Goal: Task Accomplishment & Management: Manage account settings

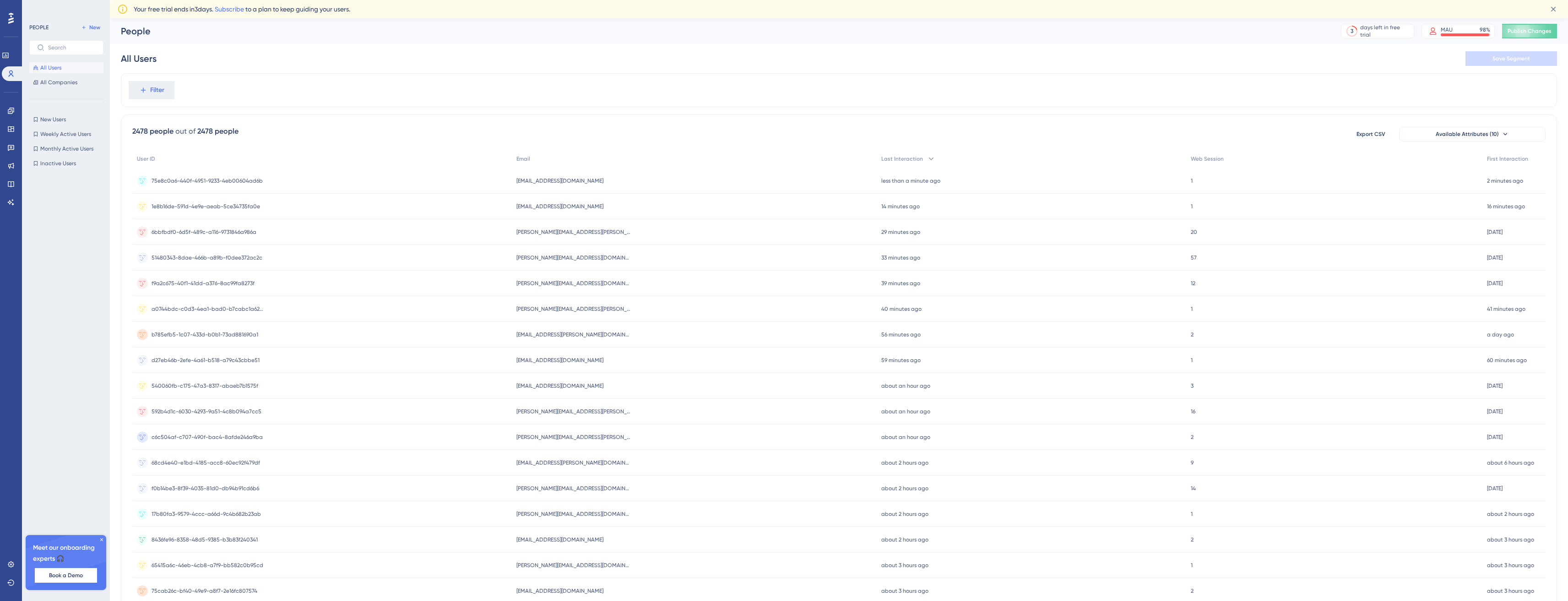
click at [213, 132] on div "2478 people" at bounding box center [218, 131] width 41 height 11
click at [210, 132] on div "2478 people" at bounding box center [218, 131] width 41 height 11
click at [9, 56] on link at bounding box center [6, 56] width 7 height 15
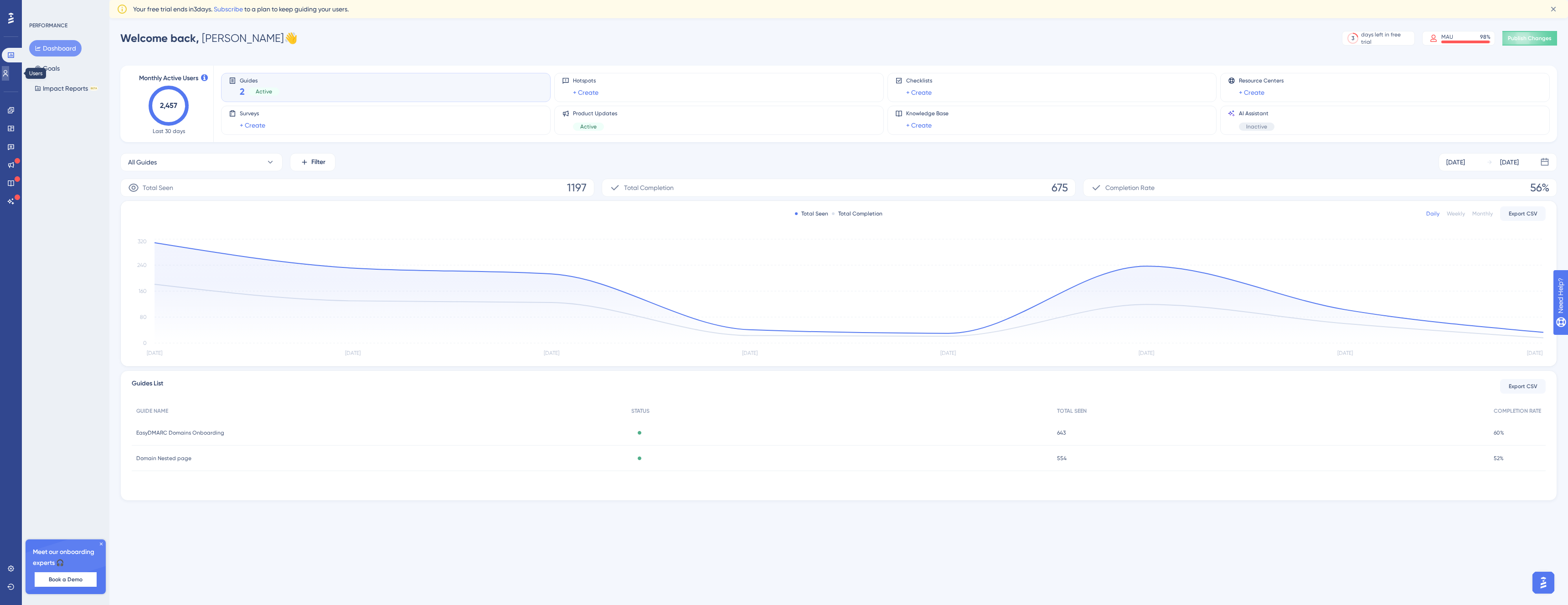
click at [6, 77] on link at bounding box center [5, 74] width 7 height 15
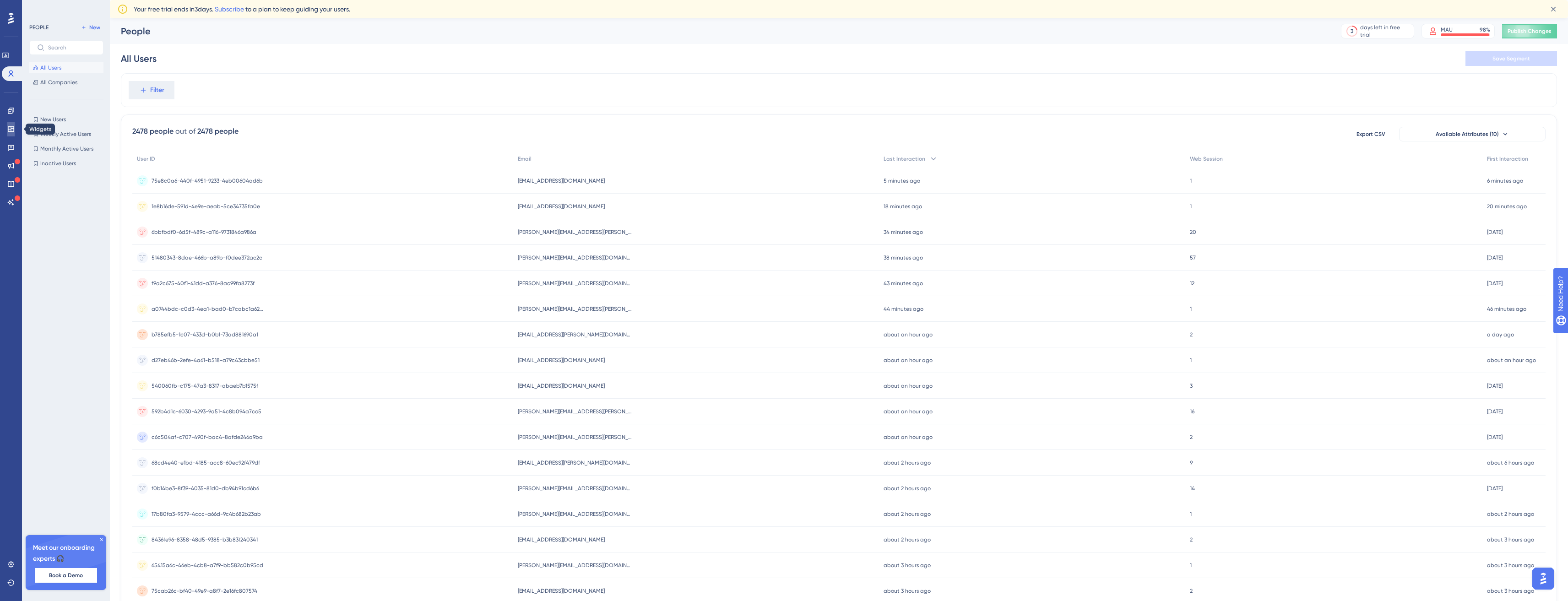
click at [13, 125] on icon at bounding box center [11, 129] width 7 height 7
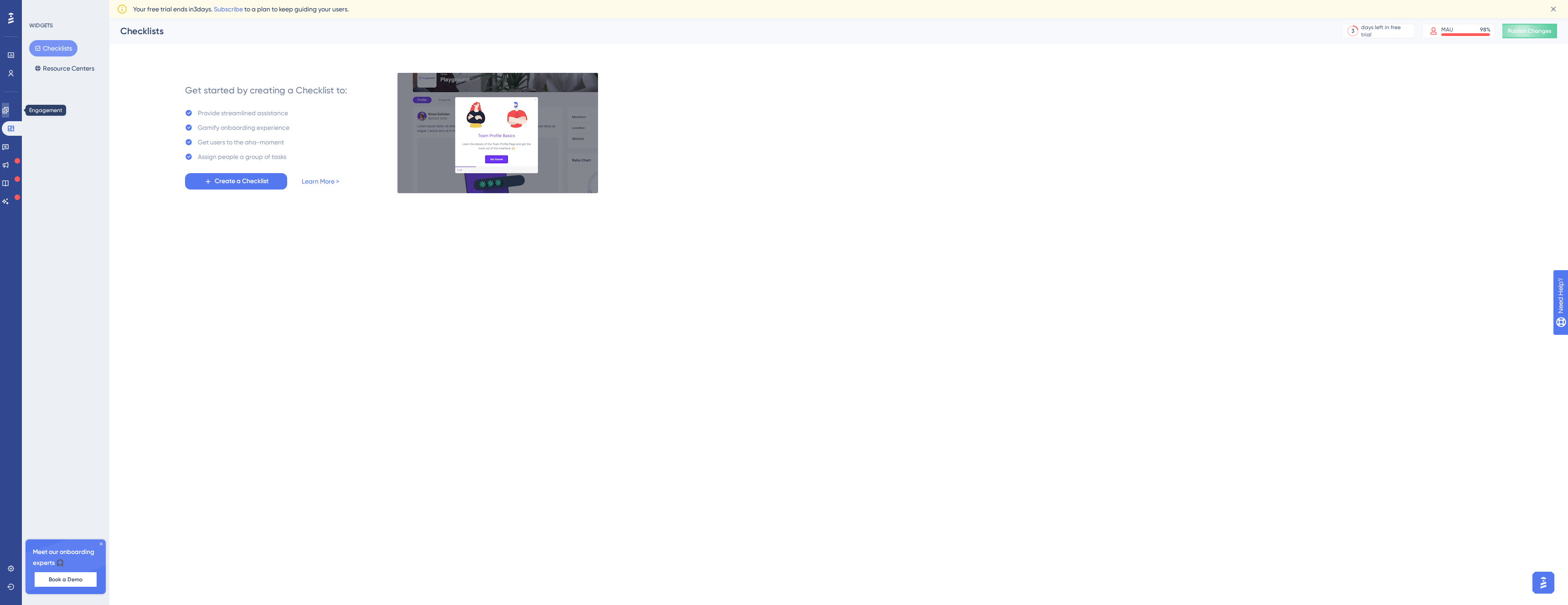
click at [9, 108] on icon at bounding box center [5, 110] width 7 height 7
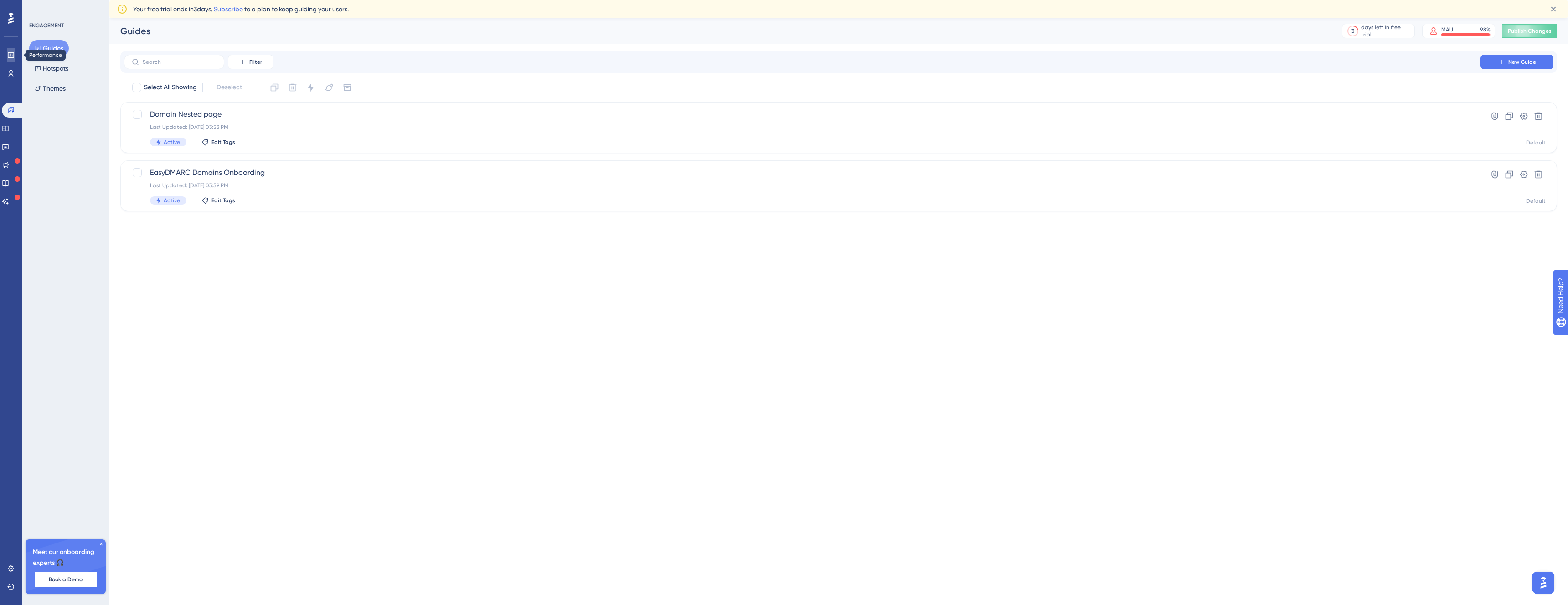
click at [8, 61] on link at bounding box center [11, 55] width 7 height 15
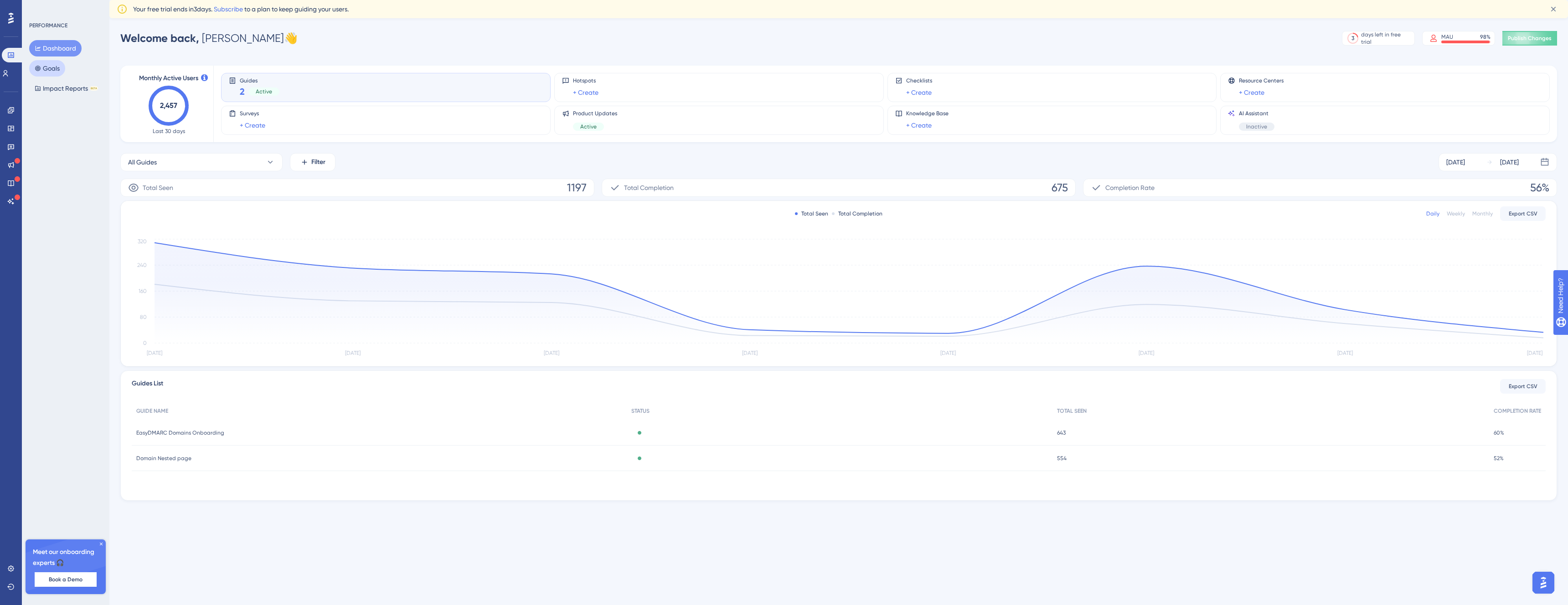
click at [33, 68] on button "Goals" at bounding box center [47, 68] width 36 height 16
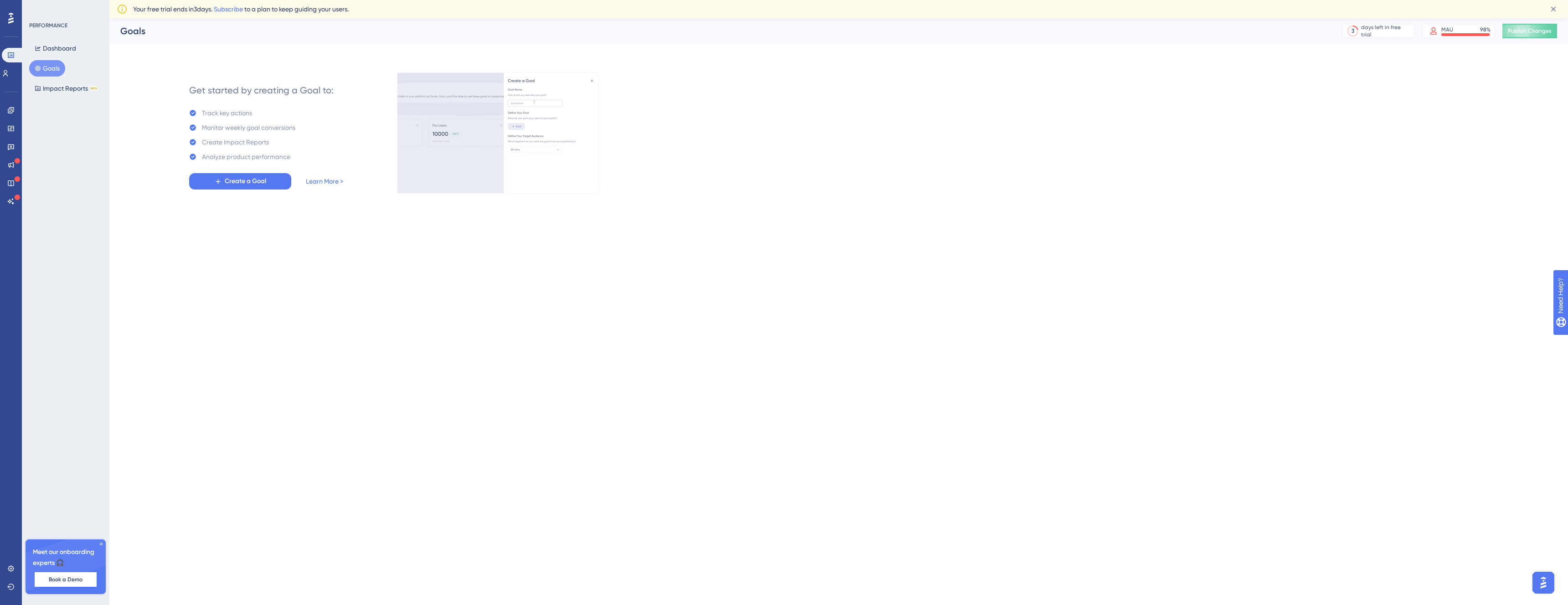
click at [12, 175] on div "Engagement Widgets Feedback Product Updates Knowledge Base AI Assistant" at bounding box center [11, 156] width 7 height 106
click at [15, 568] on link at bounding box center [11, 569] width 7 height 15
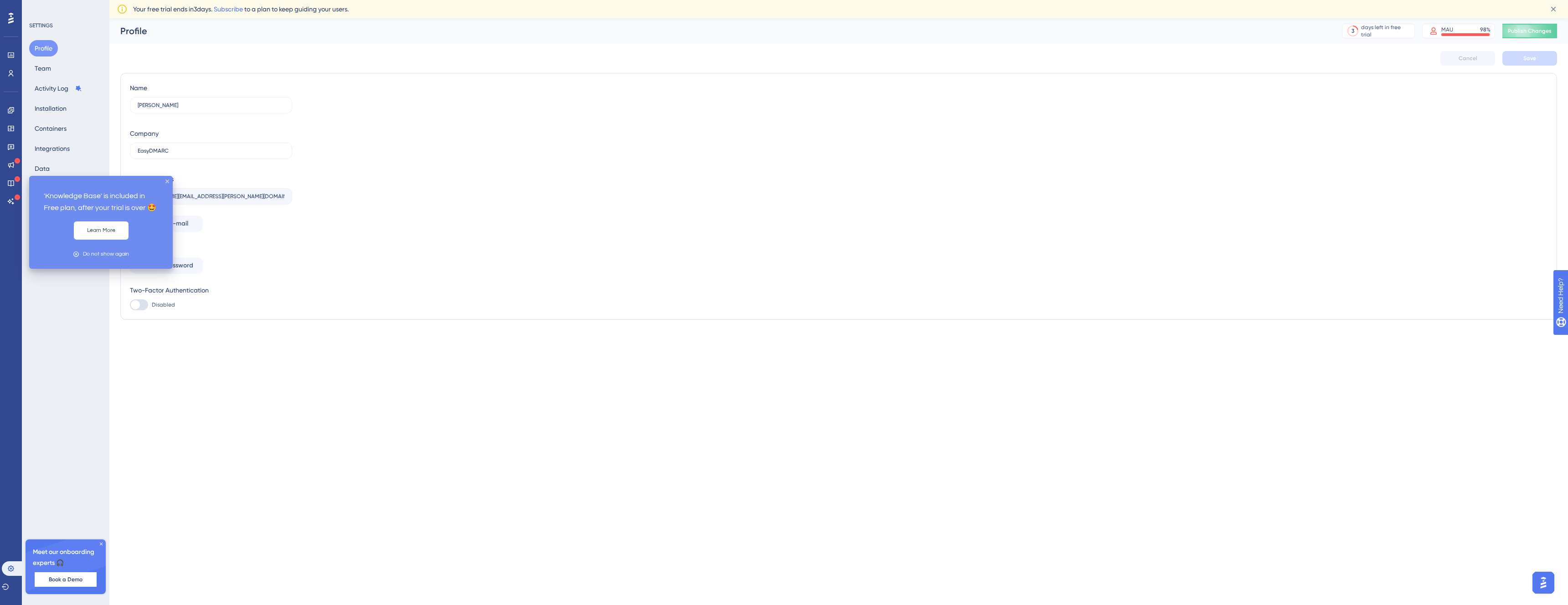
click at [96, 235] on button "Learn More" at bounding box center [101, 231] width 55 height 18
click at [99, 229] on button "Learn More" at bounding box center [101, 231] width 55 height 18
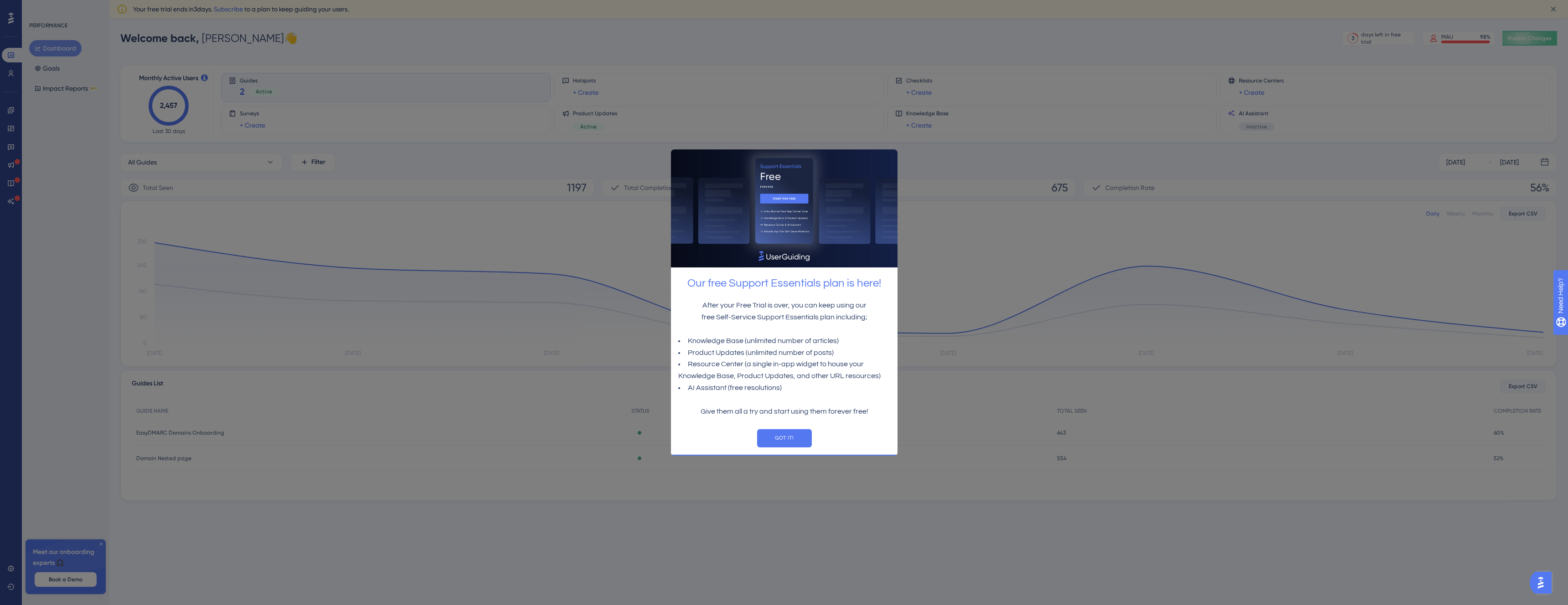
click at [761, 427] on div "GOT IT!" at bounding box center [784, 438] width 226 height 33
click at [770, 432] on button "GOT IT!" at bounding box center [784, 438] width 55 height 18
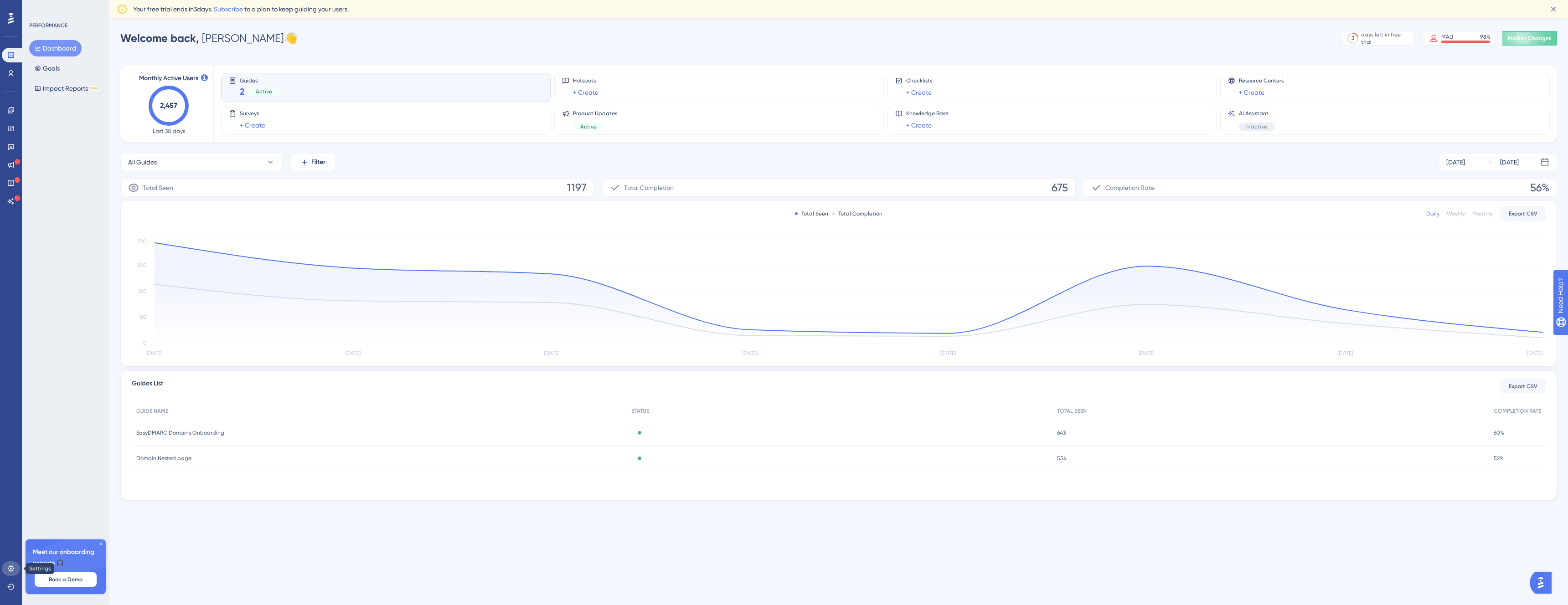
click at [16, 567] on link at bounding box center [11, 569] width 18 height 15
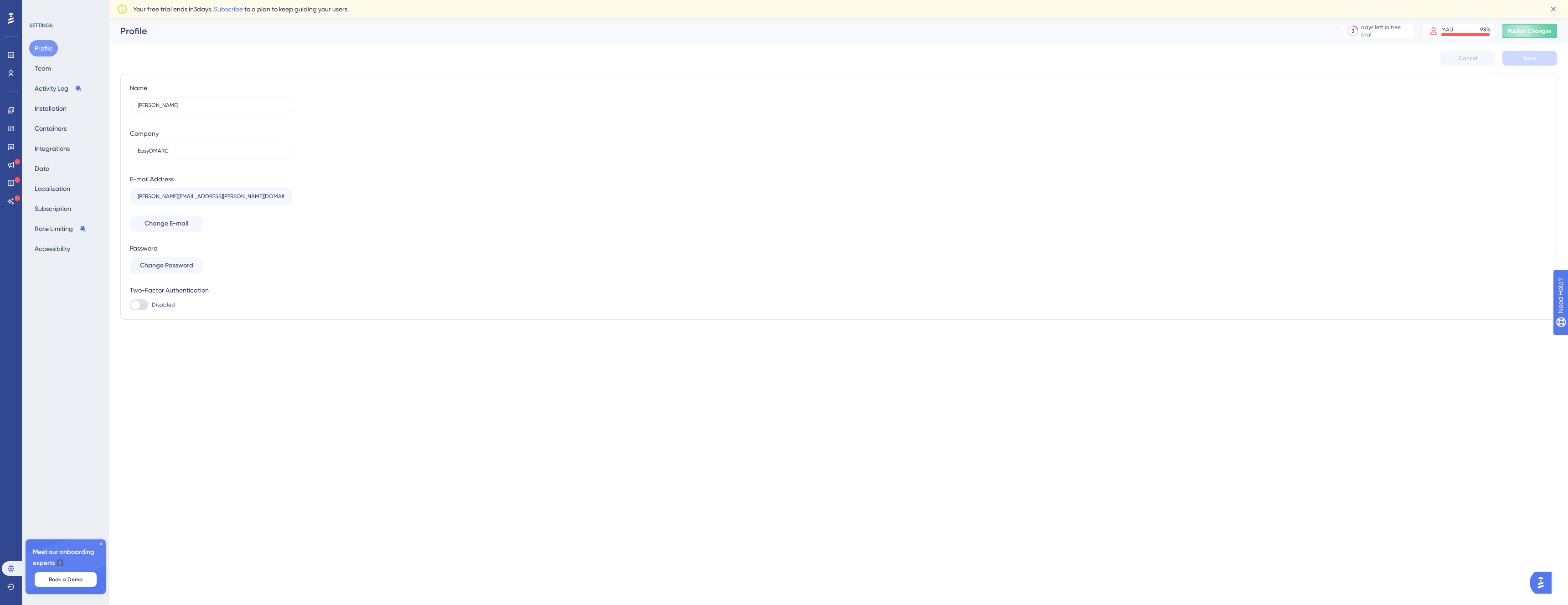
click at [55, 161] on div "Profile Team Activity Log Installation Containers Integrations Data Localizatio…" at bounding box center [66, 149] width 74 height 217
click at [51, 164] on button "Data" at bounding box center [42, 169] width 26 height 16
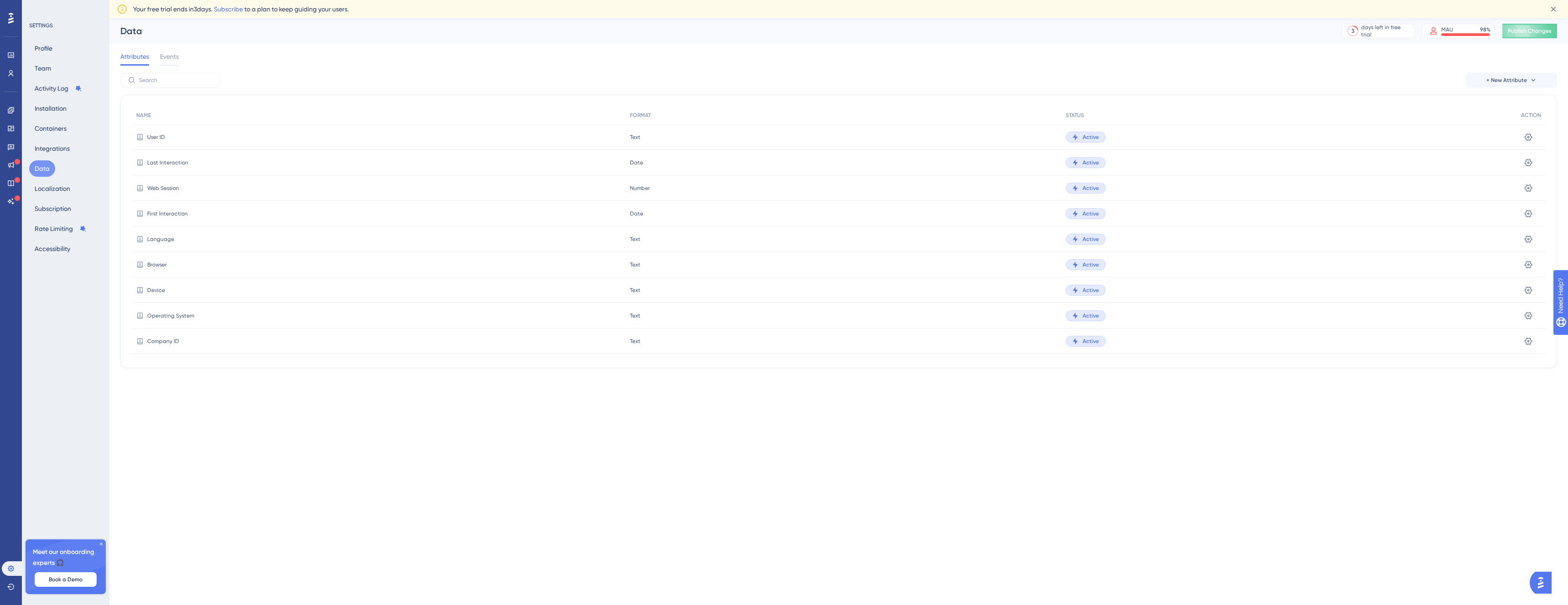
click at [164, 50] on div "Attributes Events" at bounding box center [839, 58] width 1437 height 29
click at [173, 62] on div "Events" at bounding box center [169, 58] width 19 height 15
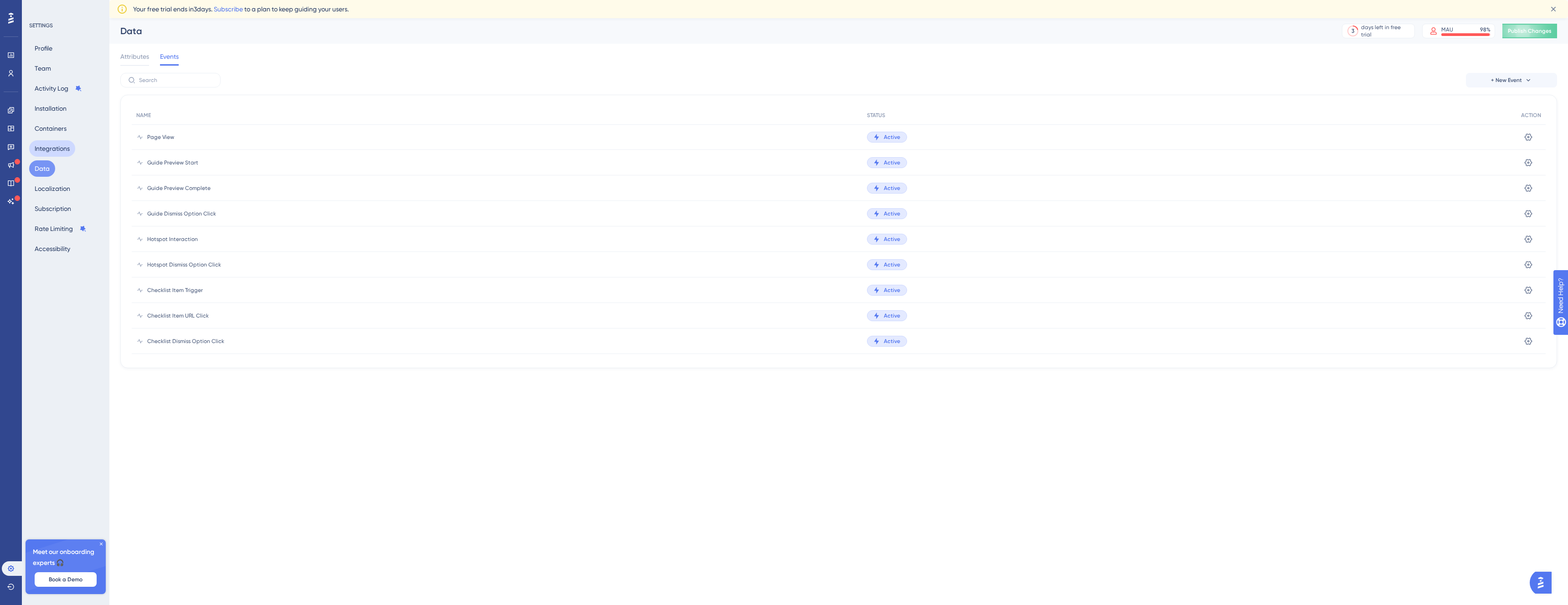
click at [58, 152] on button "Integrations" at bounding box center [52, 149] width 46 height 16
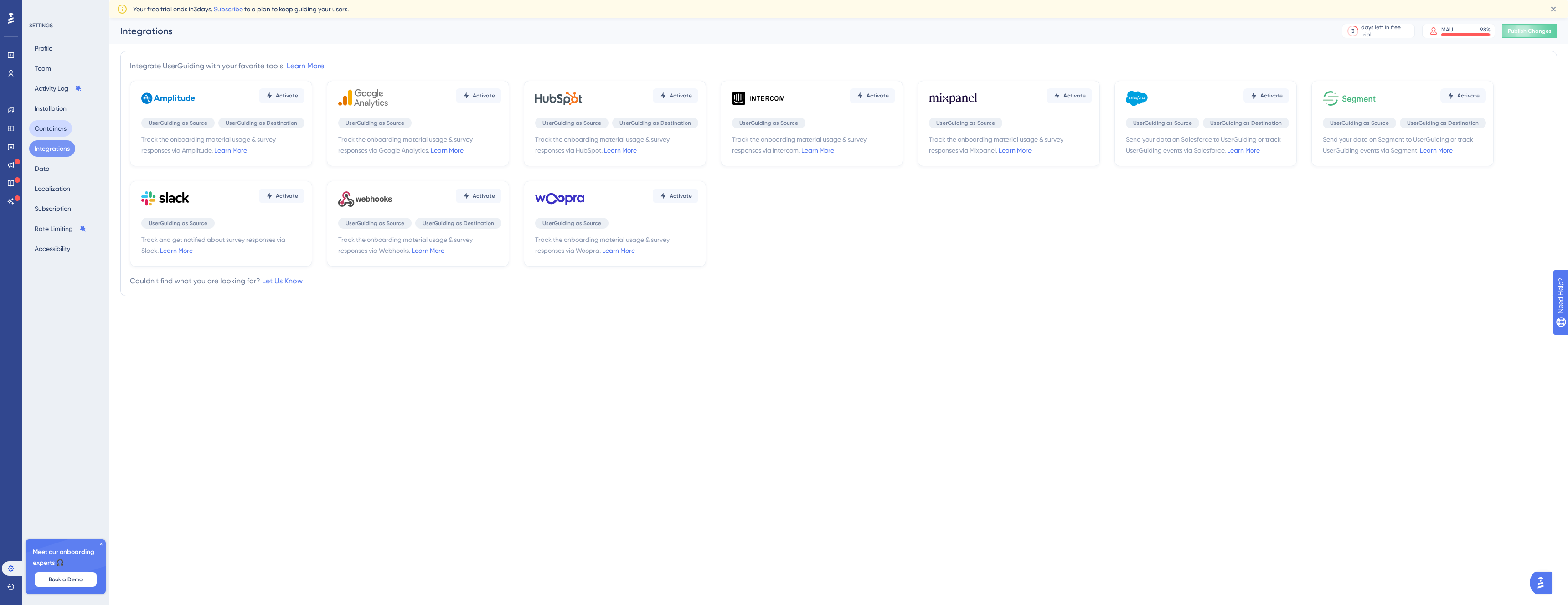
click at [54, 124] on button "Containers" at bounding box center [51, 128] width 43 height 16
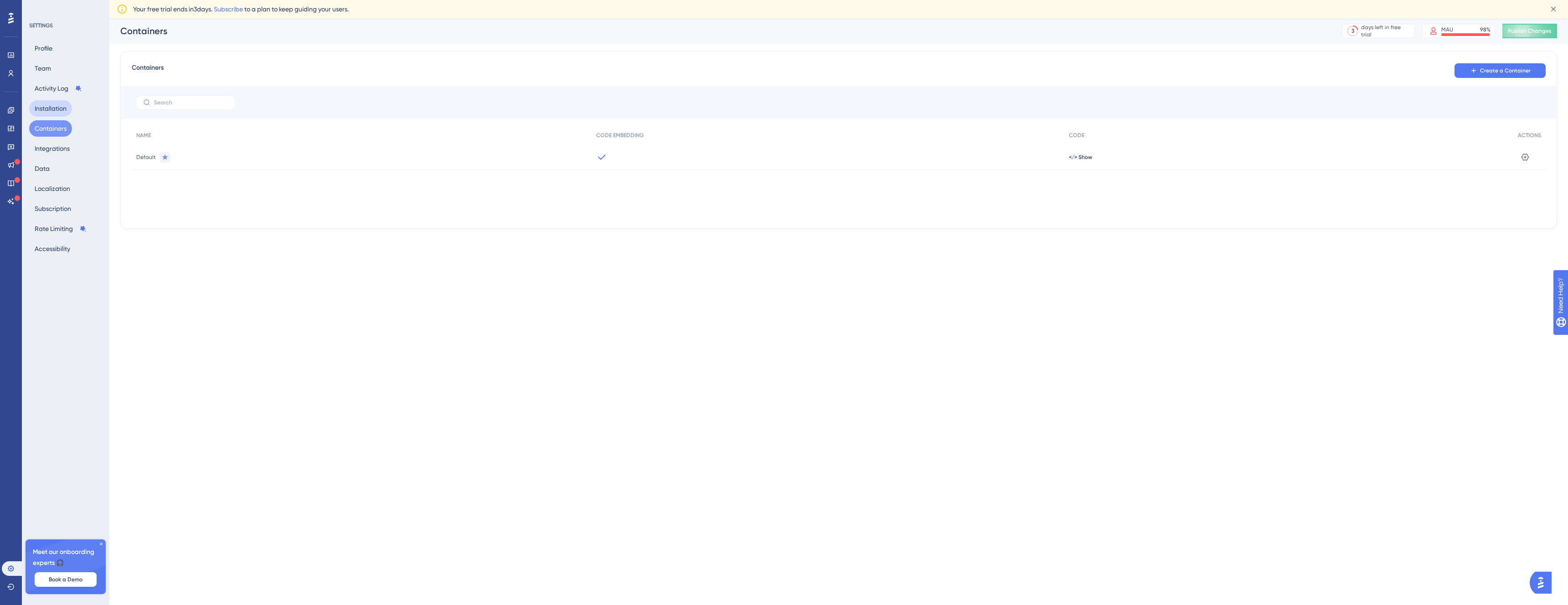
click at [58, 108] on button "Installation" at bounding box center [51, 108] width 43 height 16
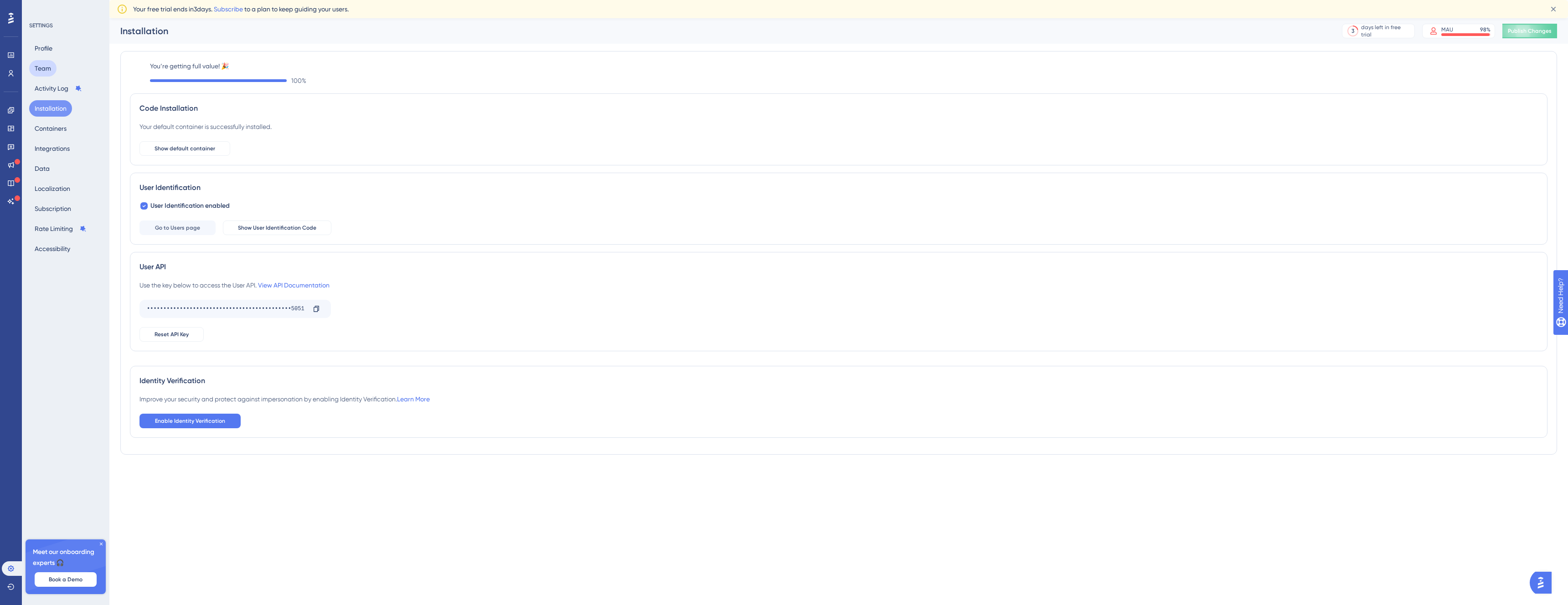
click at [38, 68] on button "Team" at bounding box center [43, 68] width 27 height 16
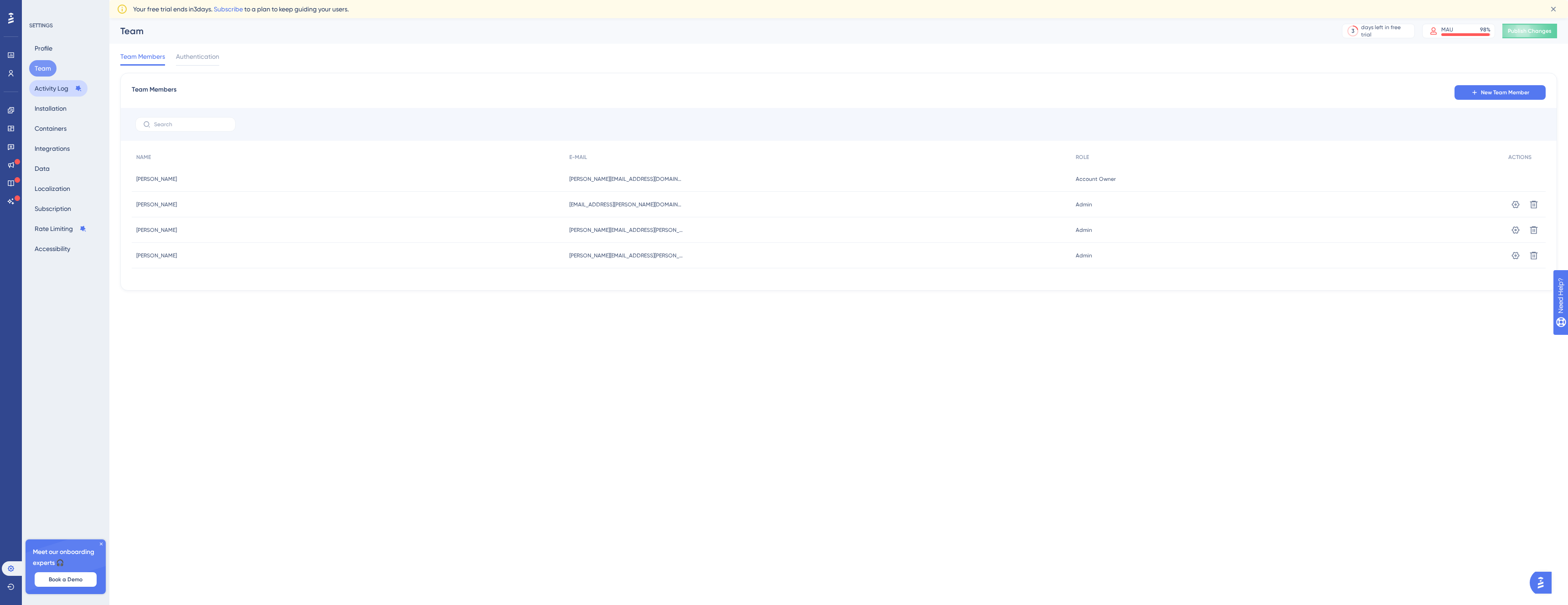
click at [55, 96] on button "Activity Log" at bounding box center [58, 88] width 58 height 16
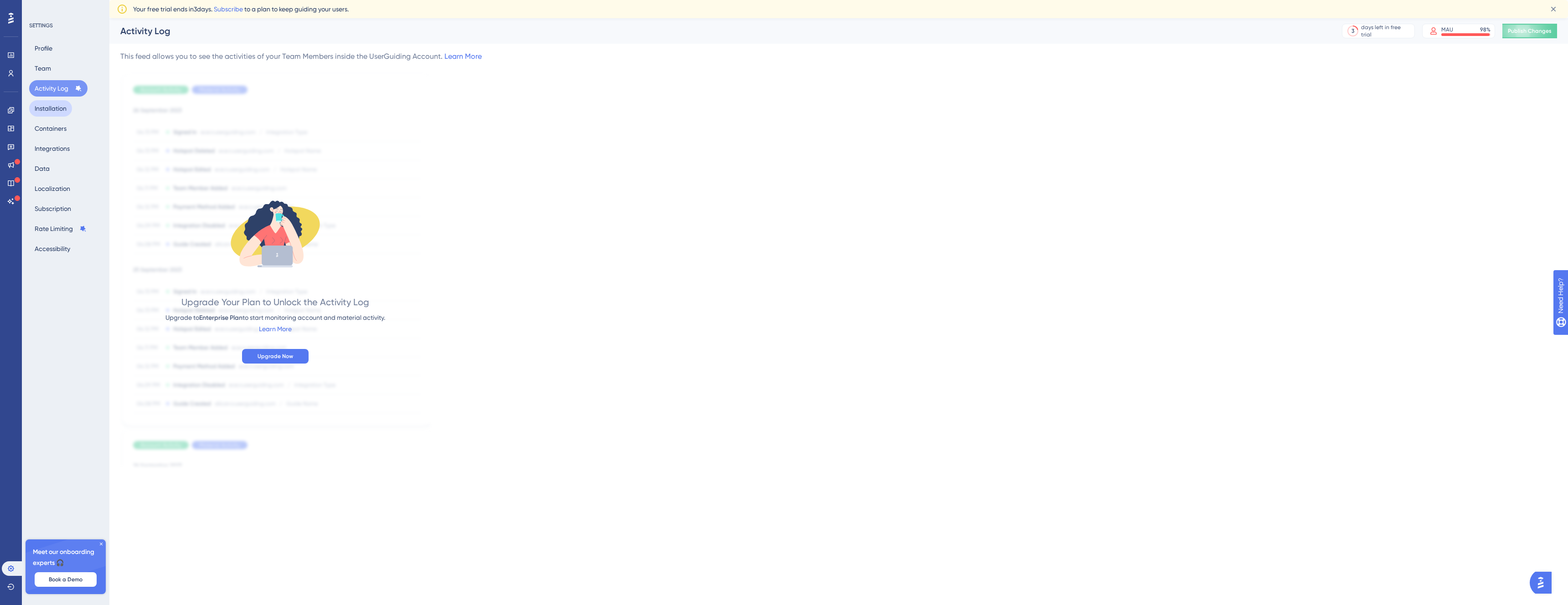
click at [59, 116] on button "Installation" at bounding box center [51, 108] width 43 height 16
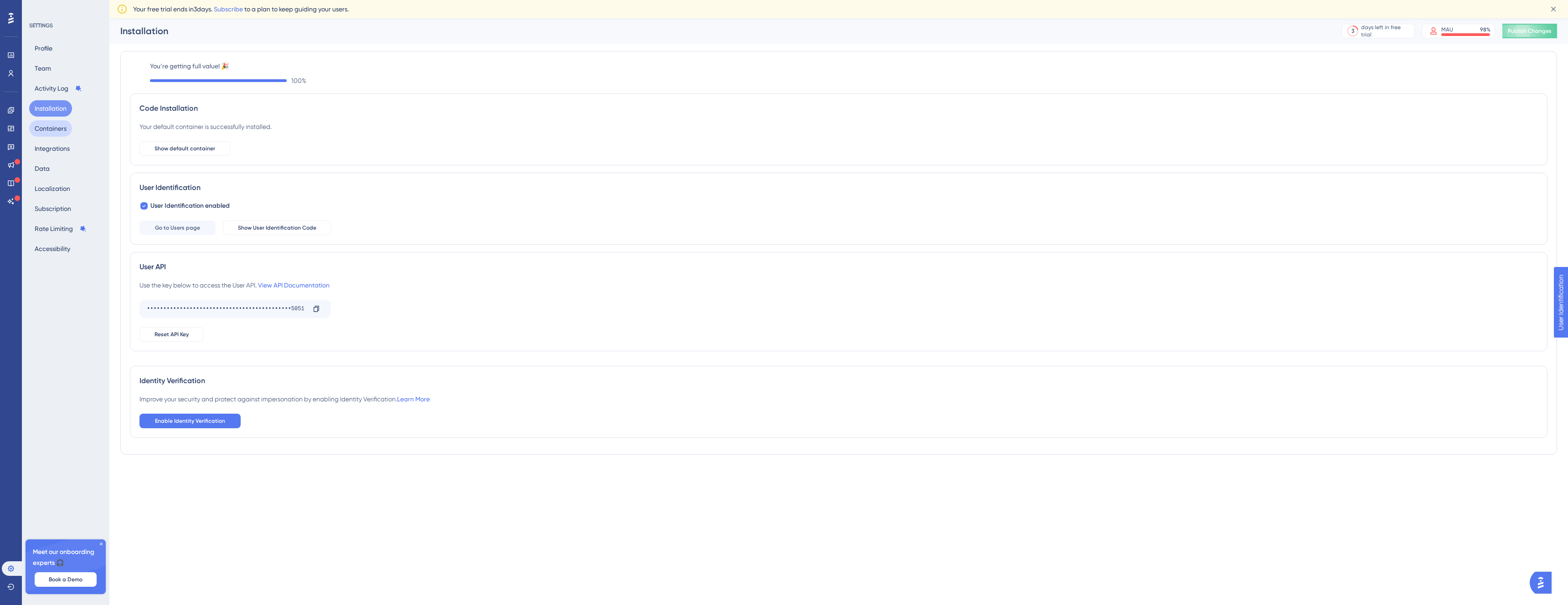
click at [58, 124] on button "Containers" at bounding box center [51, 128] width 43 height 16
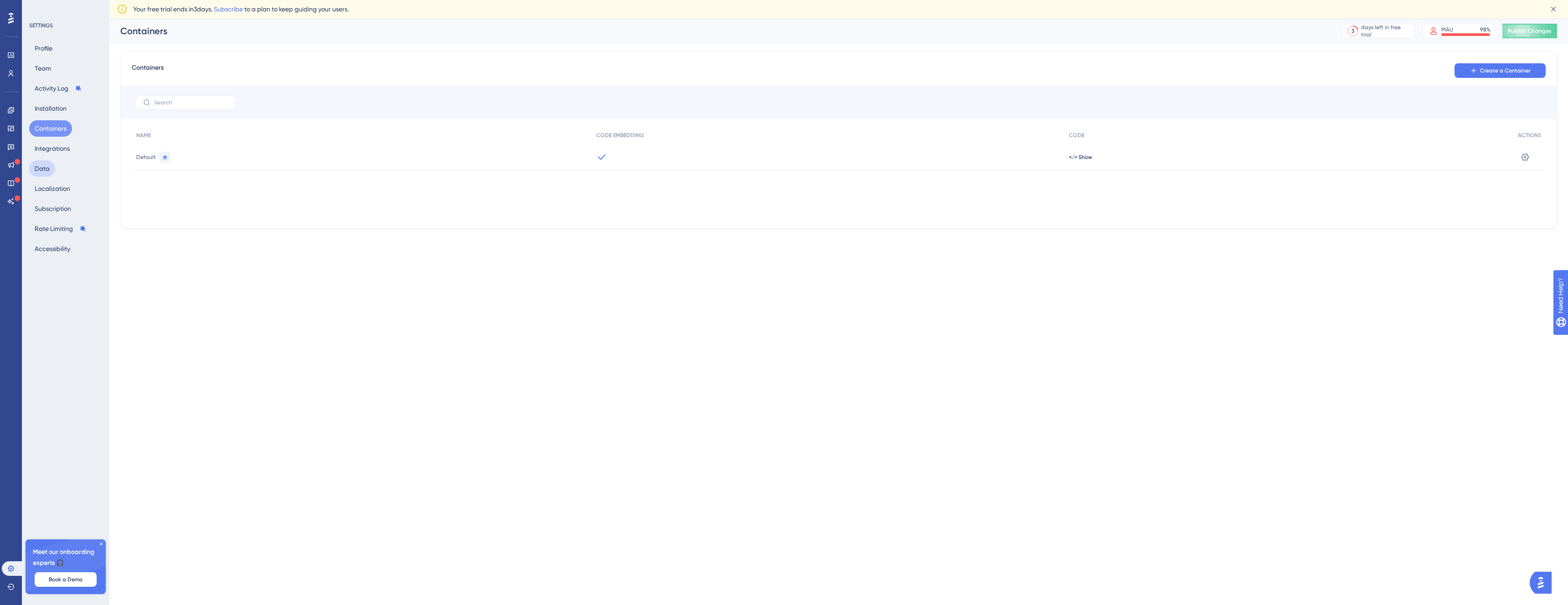
click at [48, 163] on button "Data" at bounding box center [42, 169] width 26 height 16
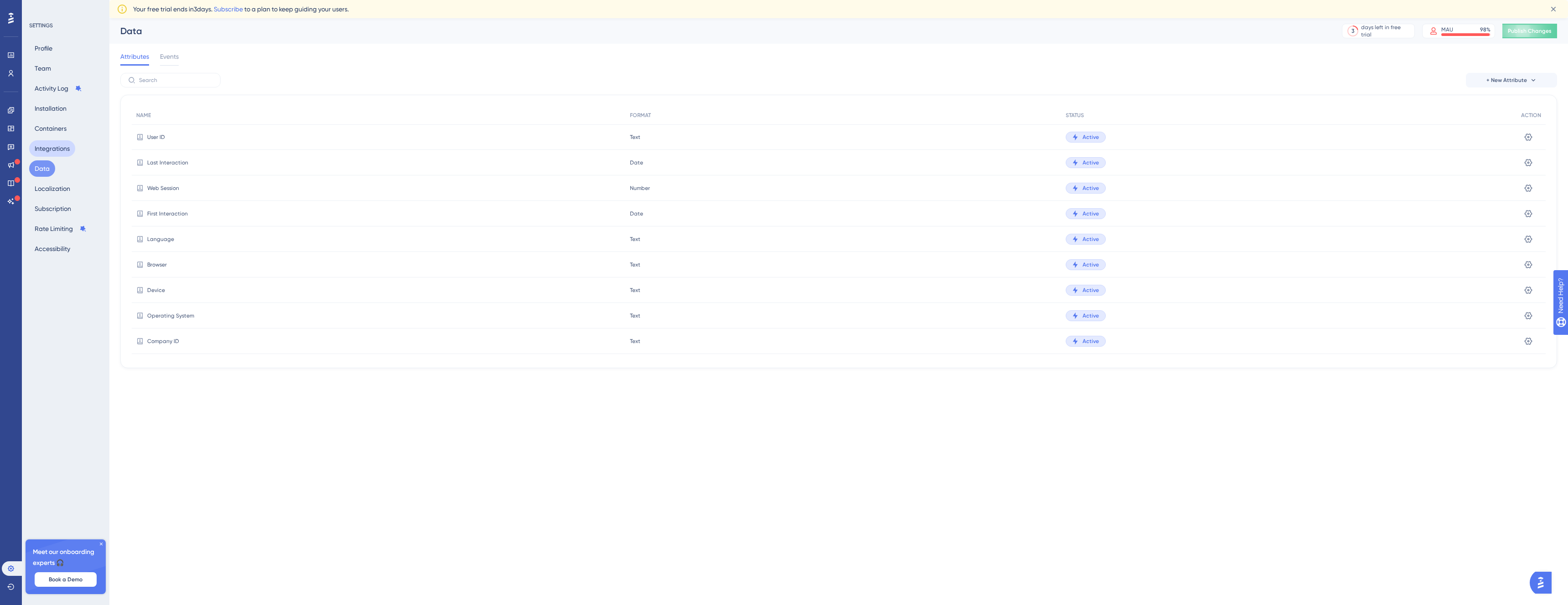
click at [52, 156] on button "Integrations" at bounding box center [52, 149] width 46 height 16
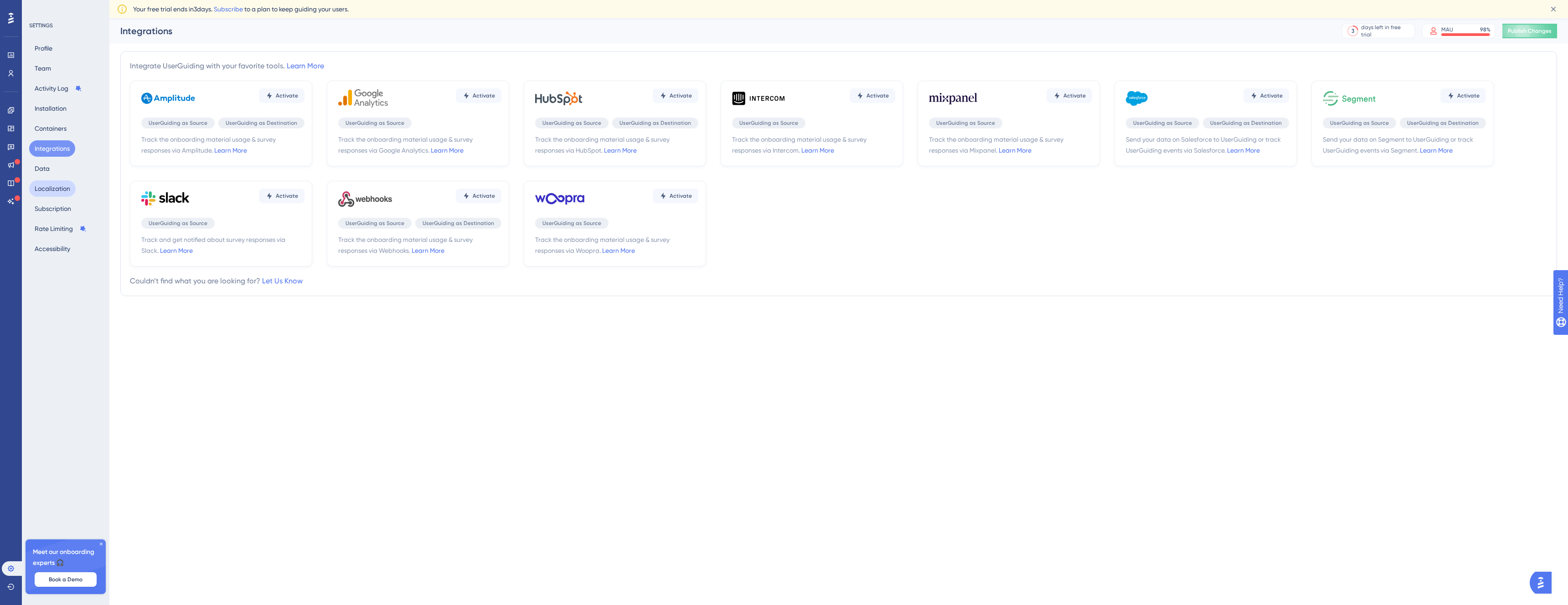
click at [52, 184] on button "Localization" at bounding box center [52, 189] width 46 height 16
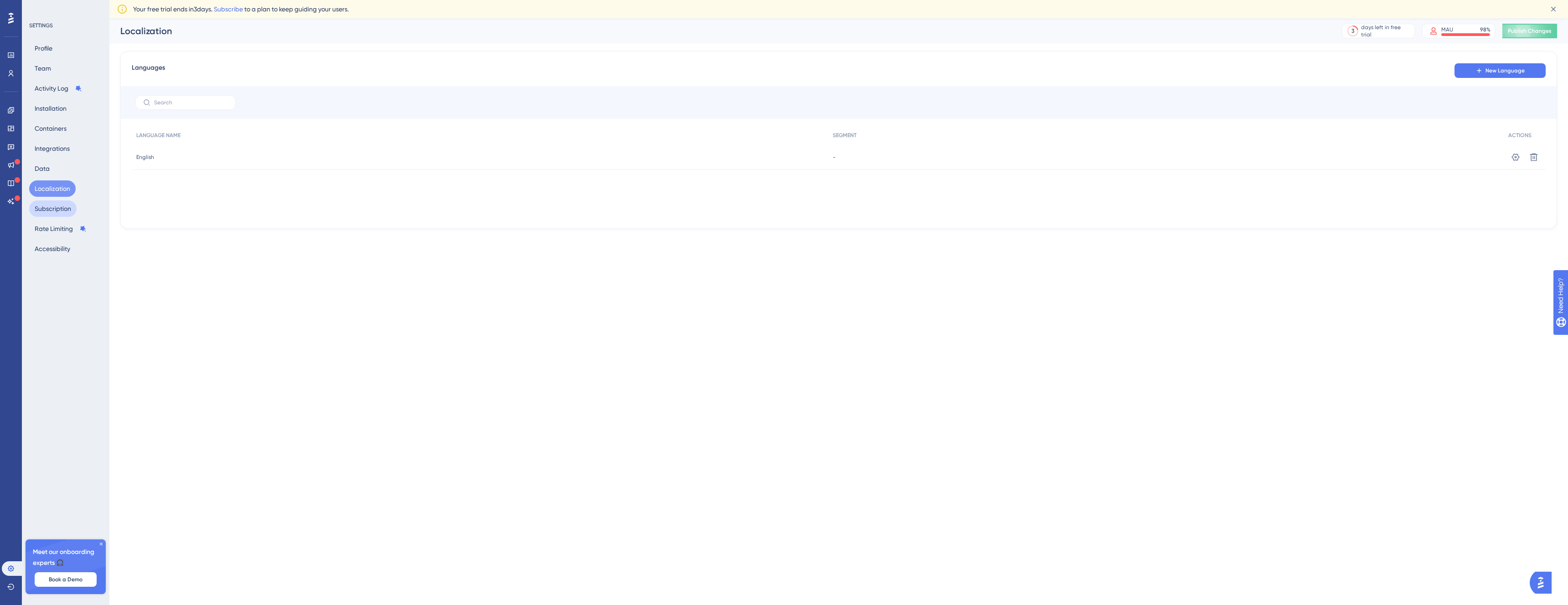
click at [59, 206] on button "Subscription" at bounding box center [53, 208] width 47 height 16
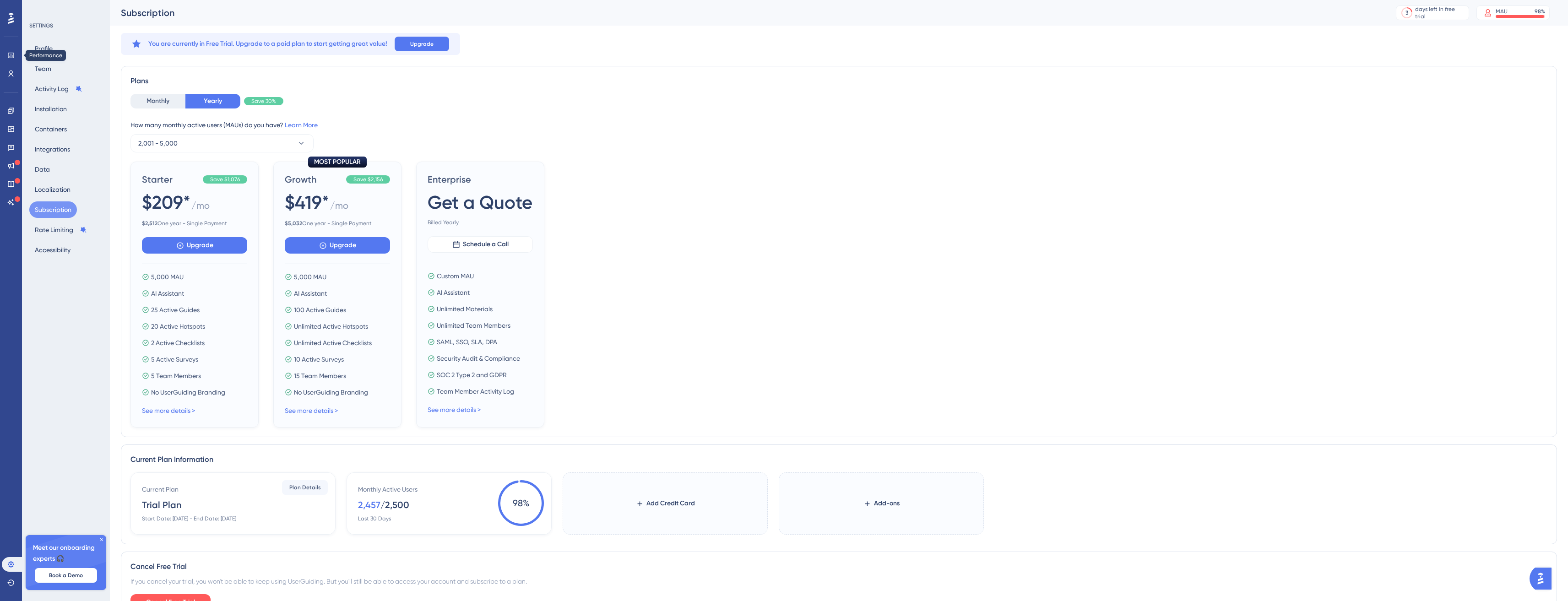
scroll to position [0, 7]
click at [9, 53] on icon at bounding box center [11, 55] width 6 height 6
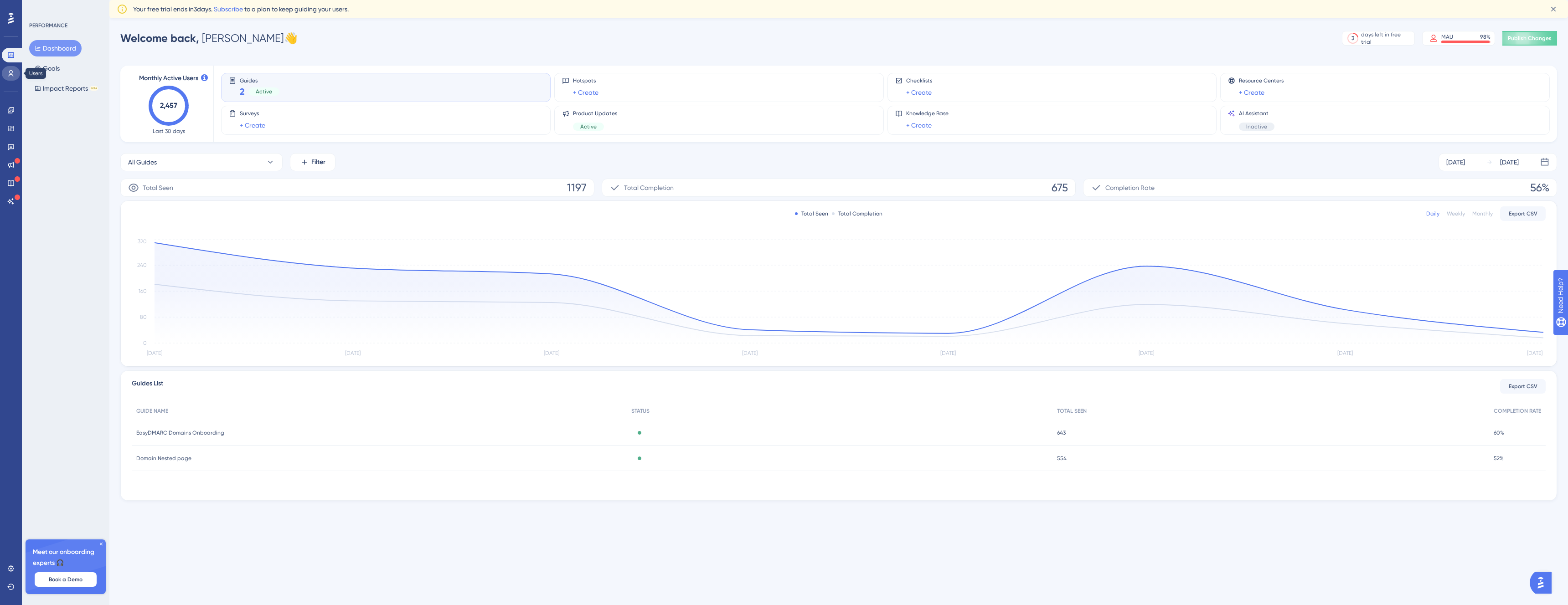
click at [15, 72] on link at bounding box center [11, 74] width 18 height 15
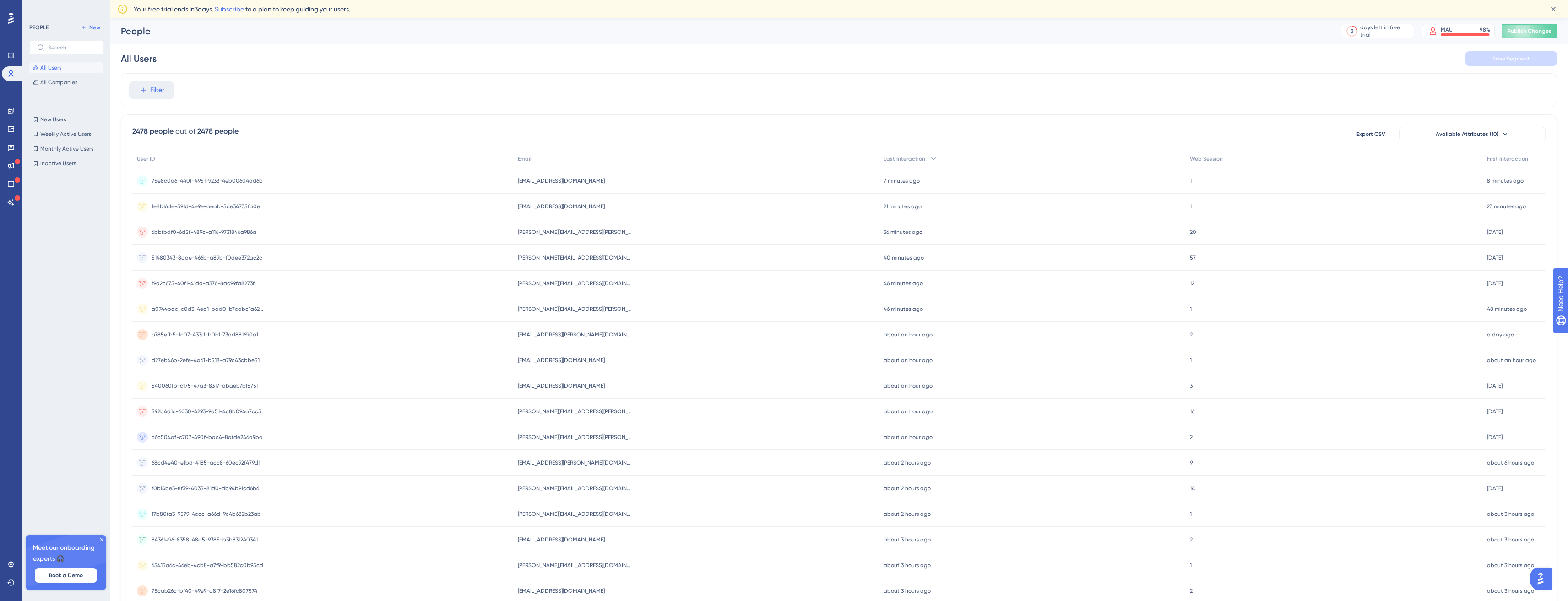
scroll to position [0, 4]
click at [18, 109] on link at bounding box center [11, 111] width 18 height 15
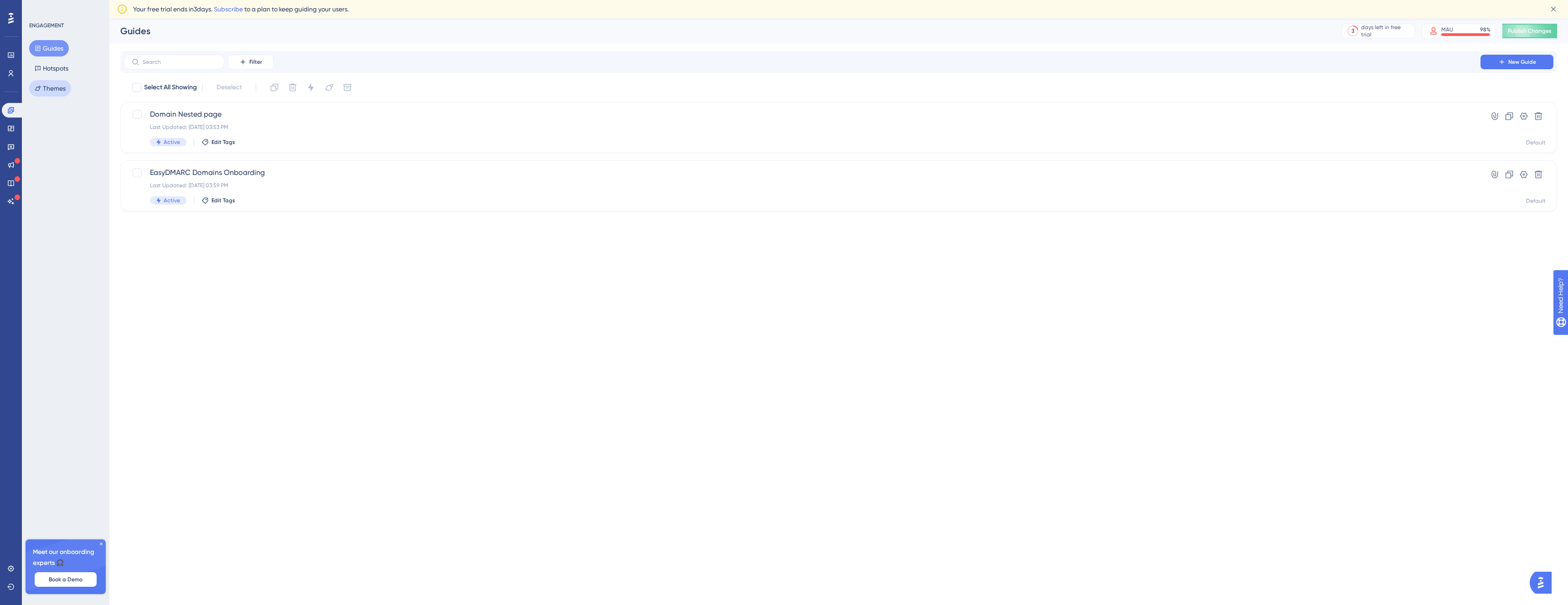
click at [66, 86] on button "Themes" at bounding box center [50, 88] width 42 height 16
click at [188, 100] on div "EasyDMARC Theme Clone Settings" at bounding box center [839, 93] width 1437 height 24
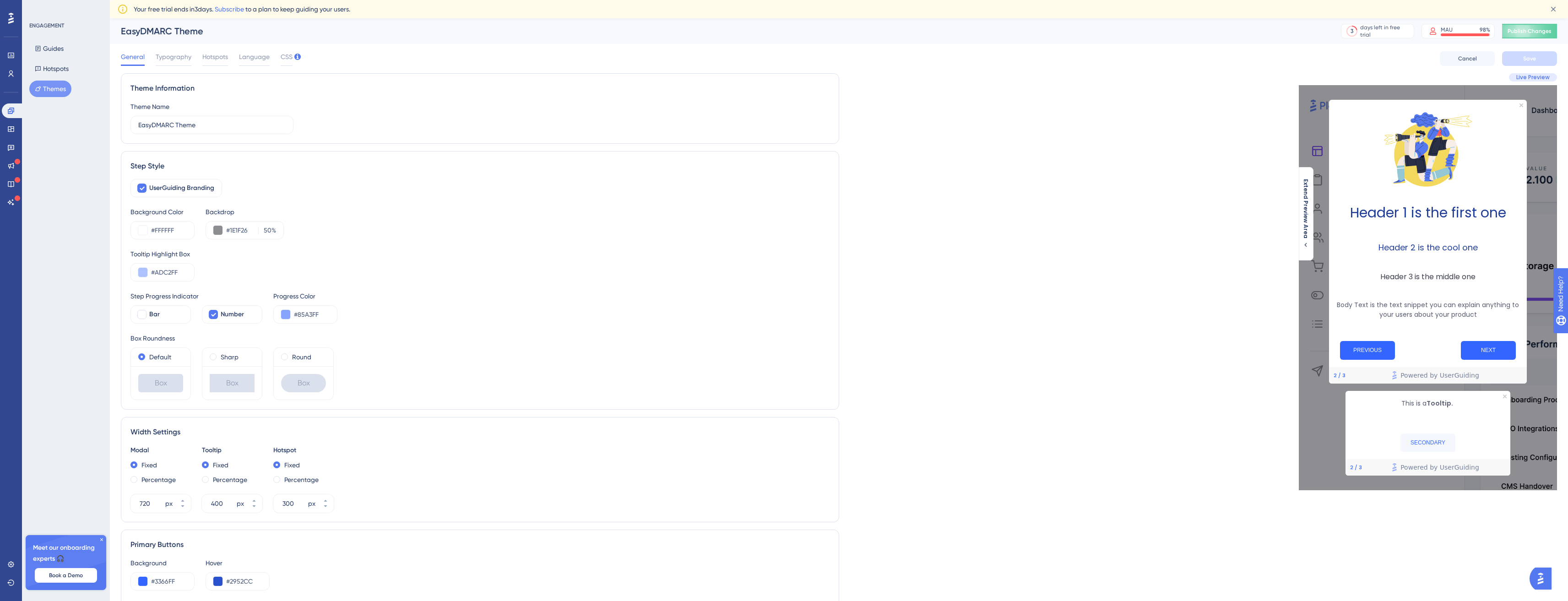
click at [141, 166] on div "Step Style" at bounding box center [479, 166] width 699 height 11
drag, startPoint x: 141, startPoint y: 166, endPoint x: 199, endPoint y: 167, distance: 58.0
click at [196, 168] on div "Step Style" at bounding box center [479, 166] width 699 height 11
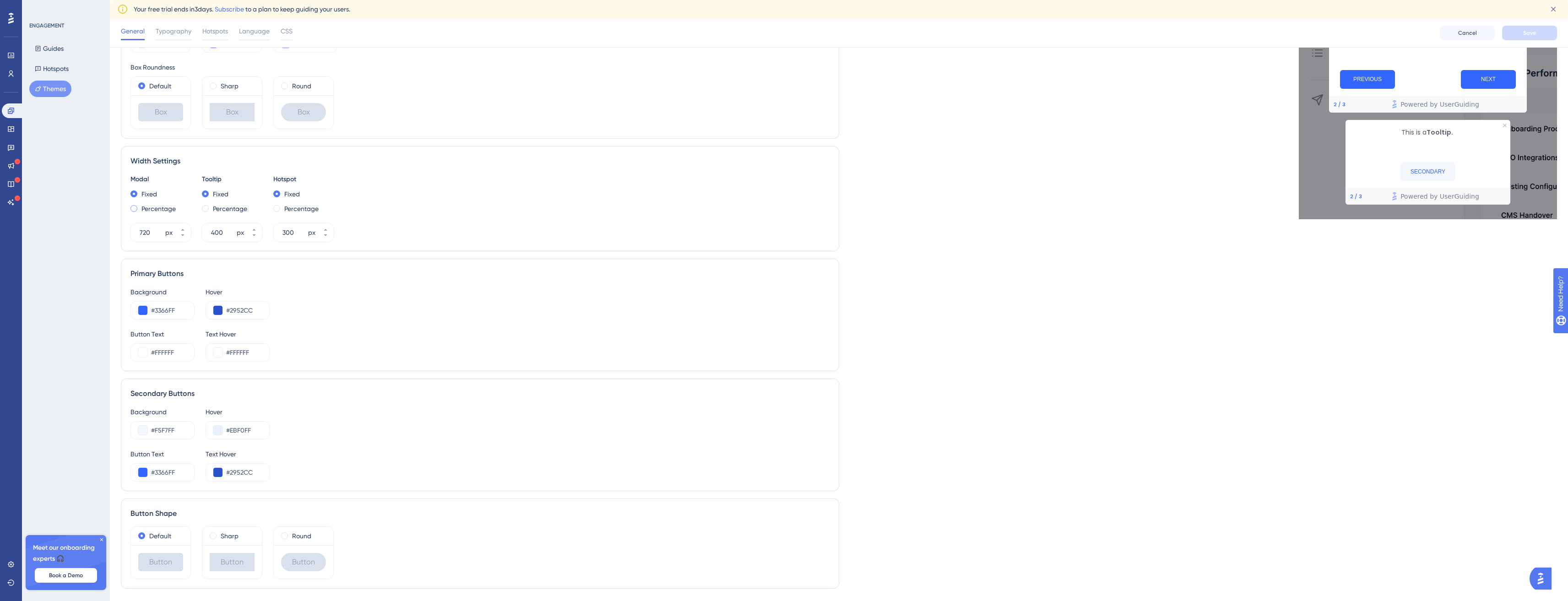
scroll to position [296, 0]
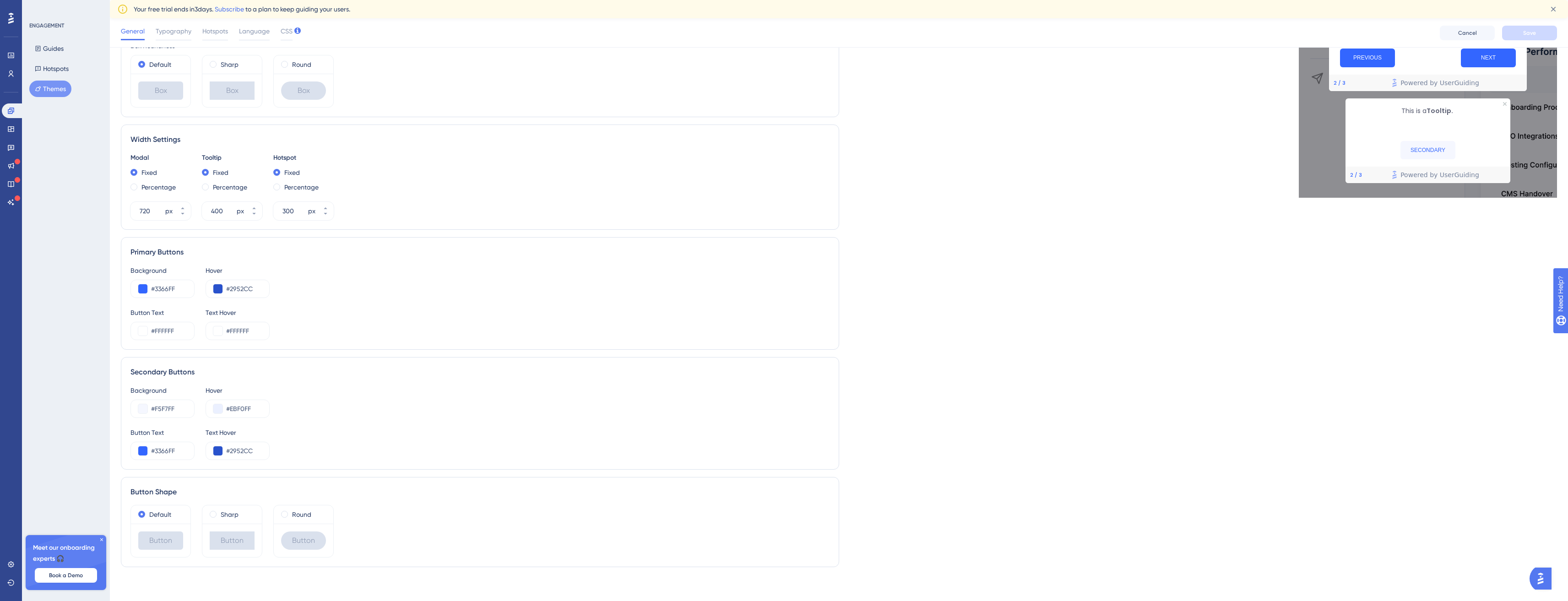
click at [149, 249] on div "Primary Buttons" at bounding box center [479, 253] width 699 height 11
drag, startPoint x: 149, startPoint y: 249, endPoint x: 183, endPoint y: 264, distance: 37.2
click at [172, 257] on div "Primary Buttons" at bounding box center [479, 253] width 699 height 11
click at [169, 291] on input "#3366FF" at bounding box center [169, 289] width 35 height 11
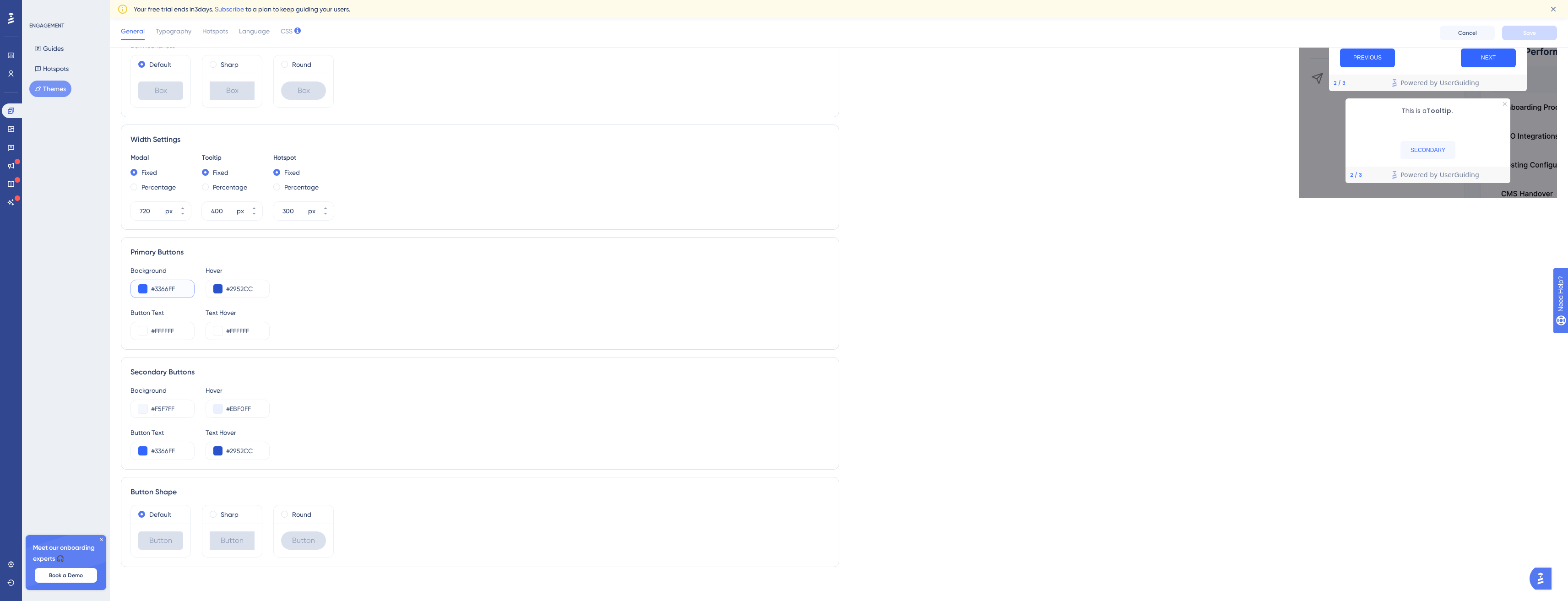
click at [169, 291] on input "#3366FF" at bounding box center [169, 289] width 35 height 11
click at [236, 290] on input "#2952CC" at bounding box center [244, 289] width 35 height 11
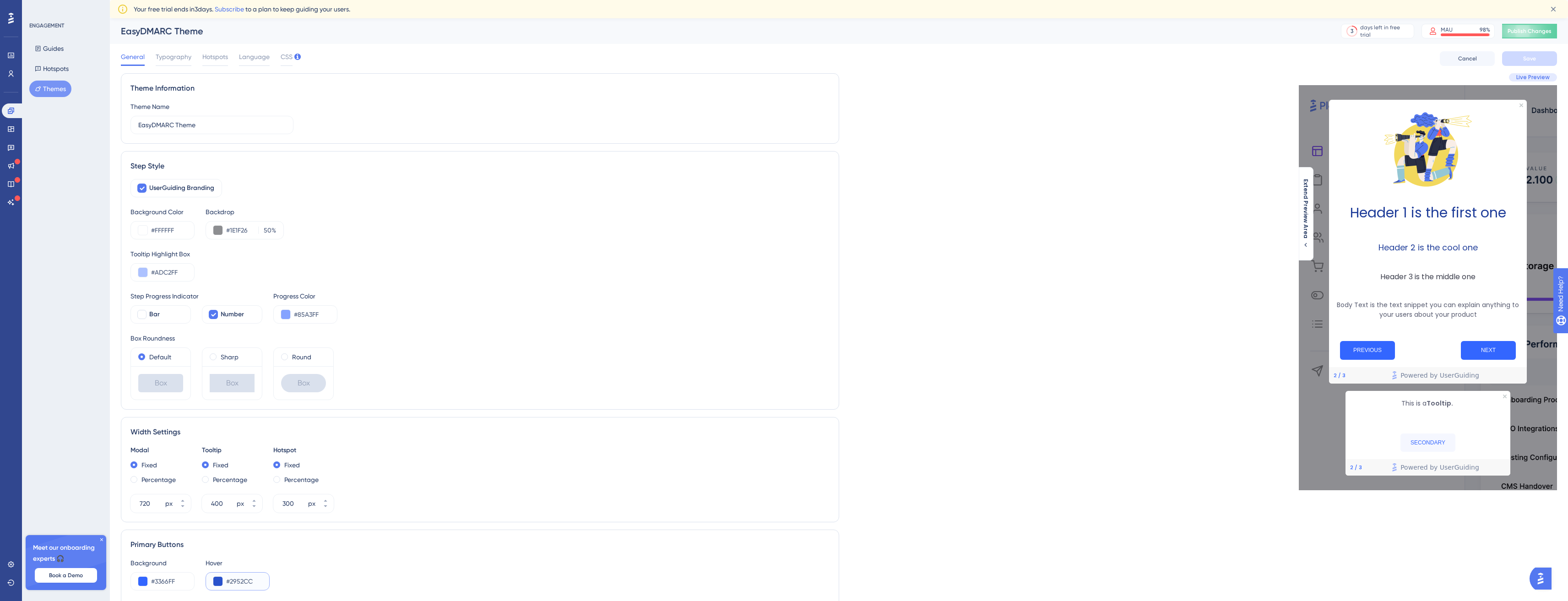
scroll to position [1, 0]
click at [160, 59] on span "Typography" at bounding box center [174, 56] width 35 height 11
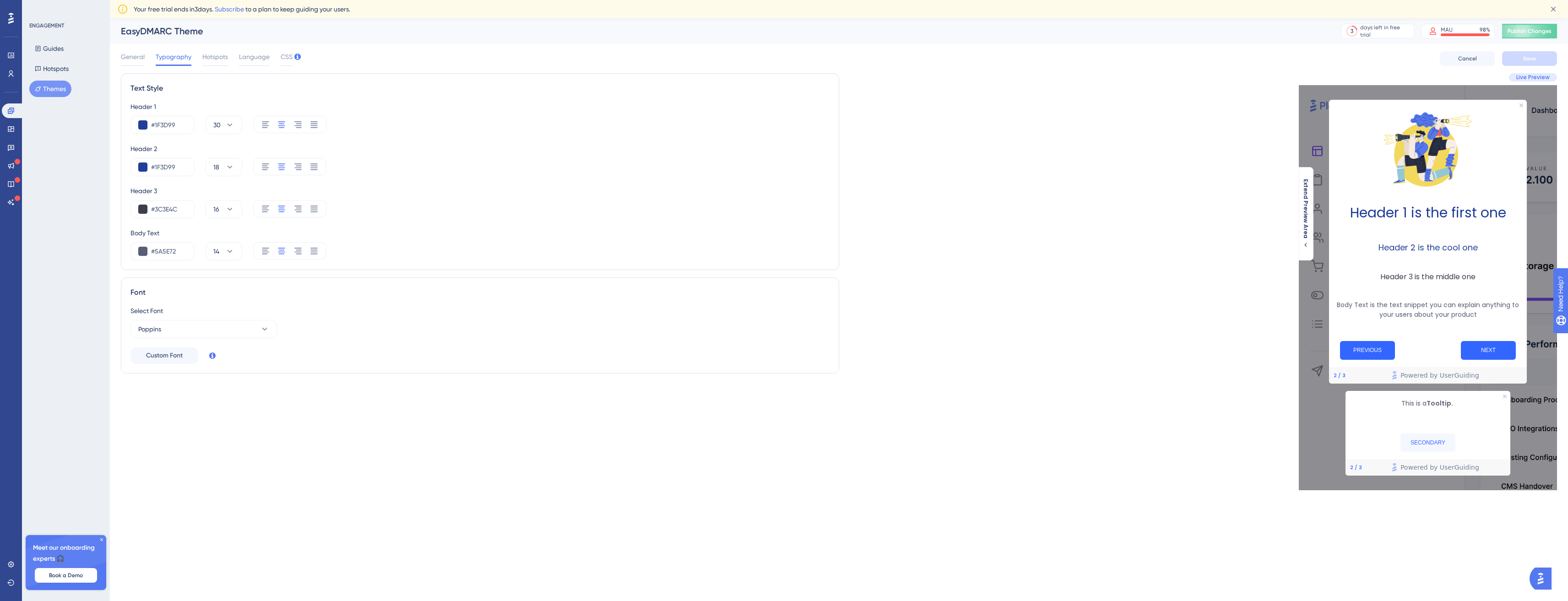
scroll to position [0, 0]
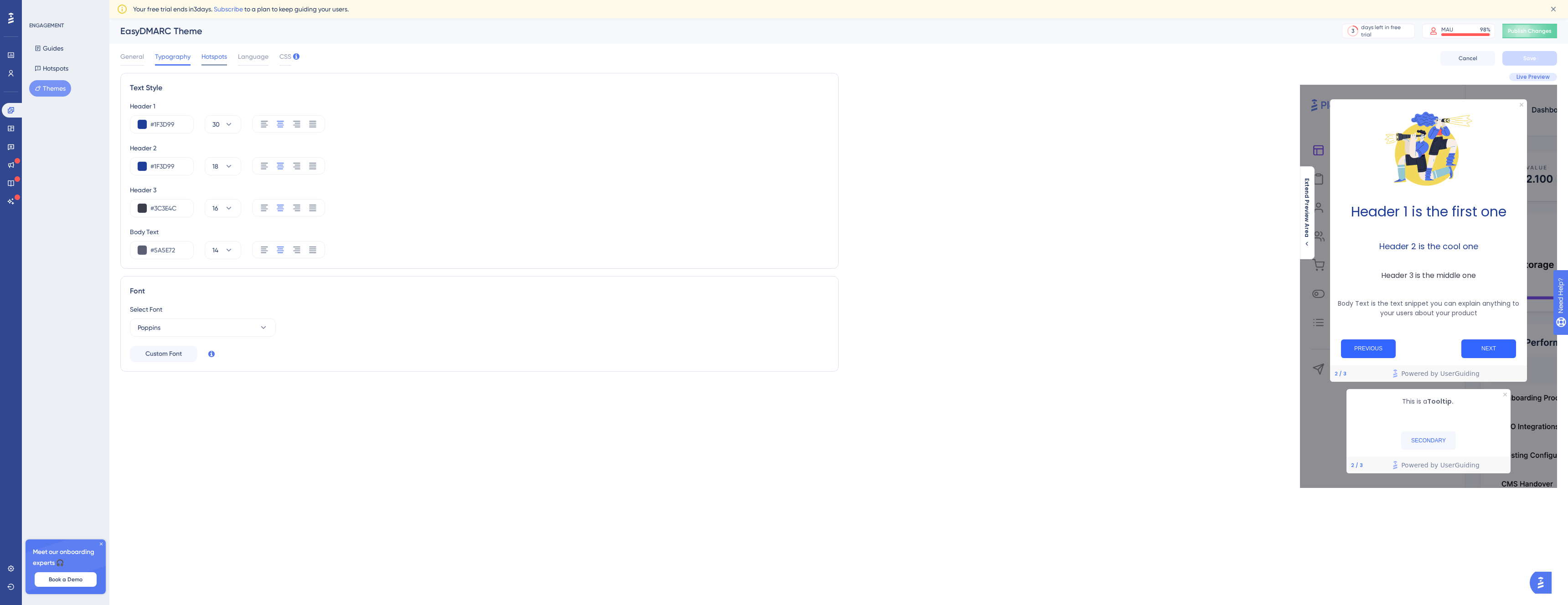
click at [207, 59] on span "Hotspots" at bounding box center [214, 57] width 26 height 11
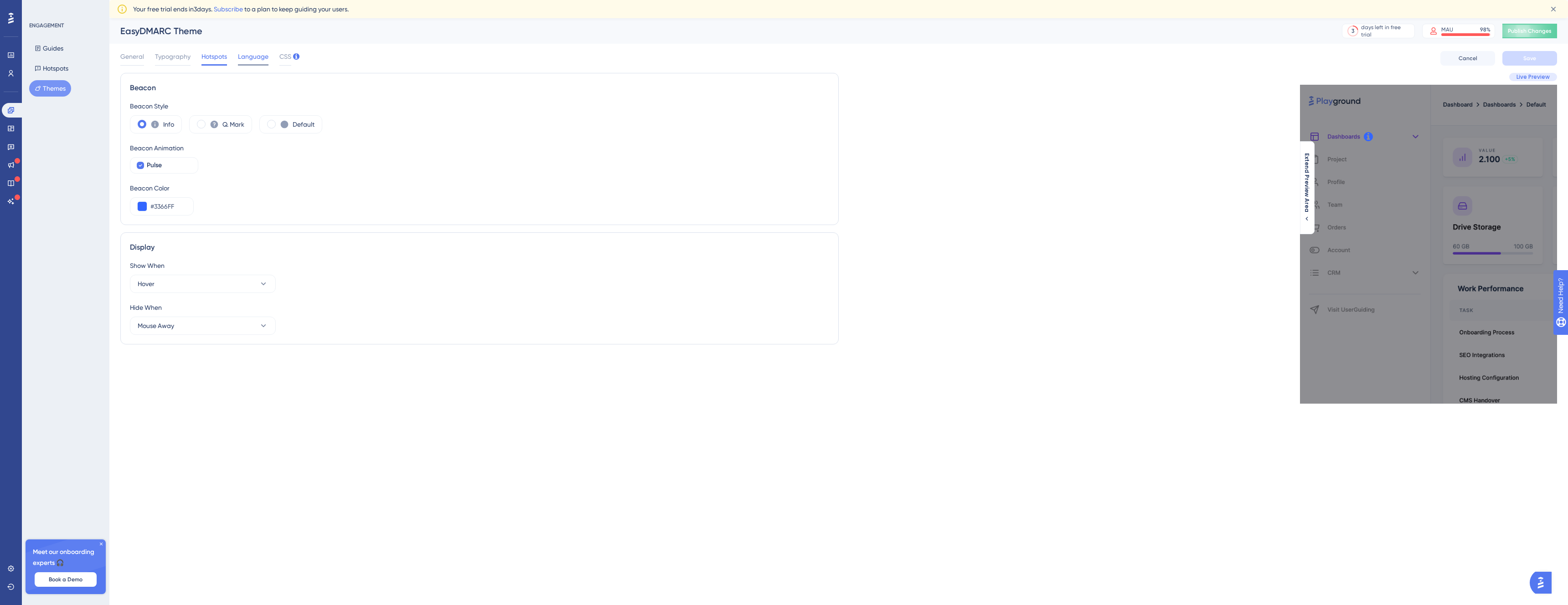
click at [245, 59] on span "Language" at bounding box center [253, 57] width 30 height 11
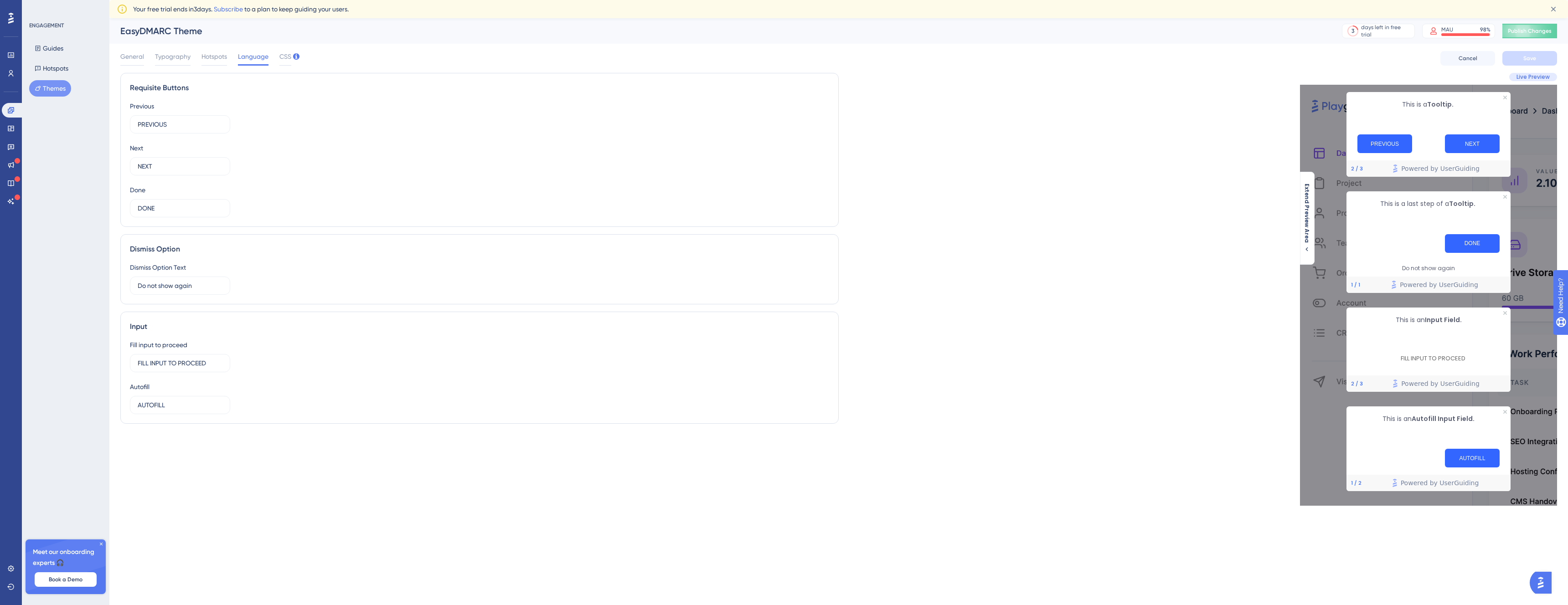
click at [272, 56] on div "General Typography Hotspots Language CSS" at bounding box center [206, 58] width 171 height 15
click at [287, 57] on span "CSS" at bounding box center [285, 57] width 12 height 11
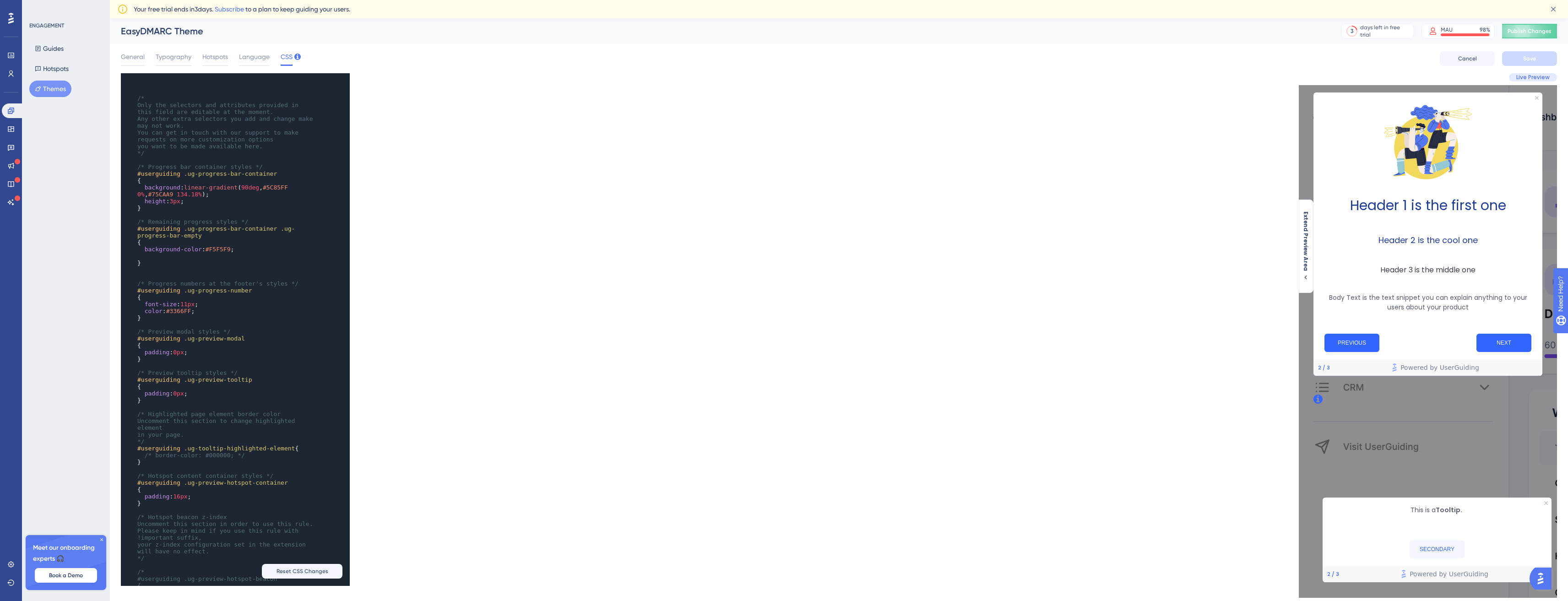
click at [119, 48] on div "Performance Users Engagement Widgets Feedback Product Updates Knowledge Base AI…" at bounding box center [839, 315] width 1458 height 594
click at [121, 54] on span "General" at bounding box center [133, 57] width 24 height 11
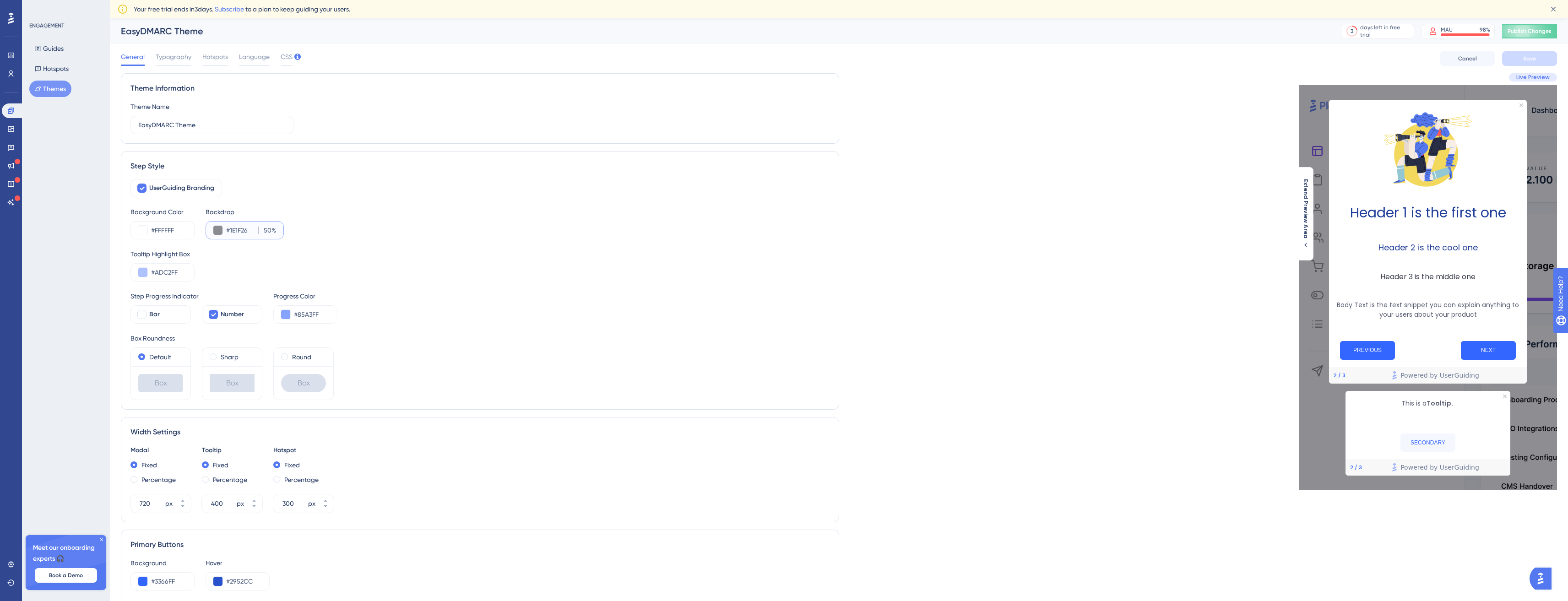
click at [237, 233] on input "#1E1F26" at bounding box center [240, 230] width 28 height 11
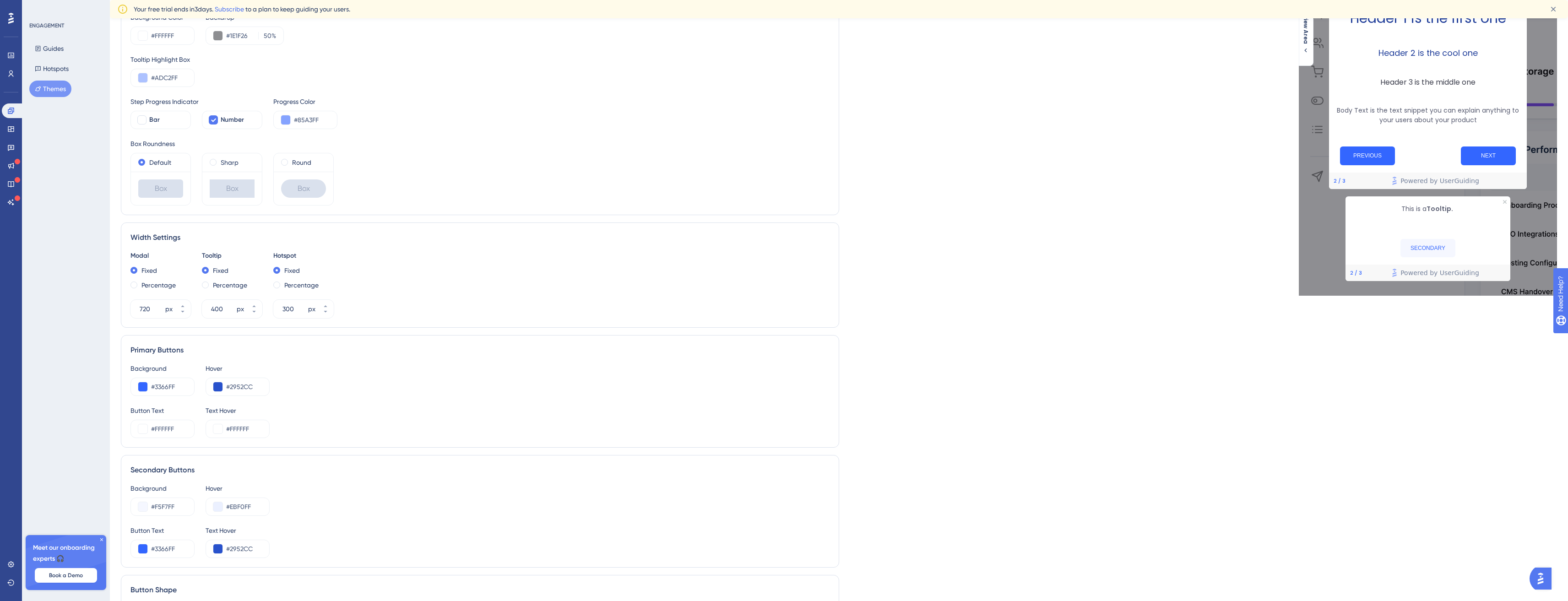
scroll to position [299, 0]
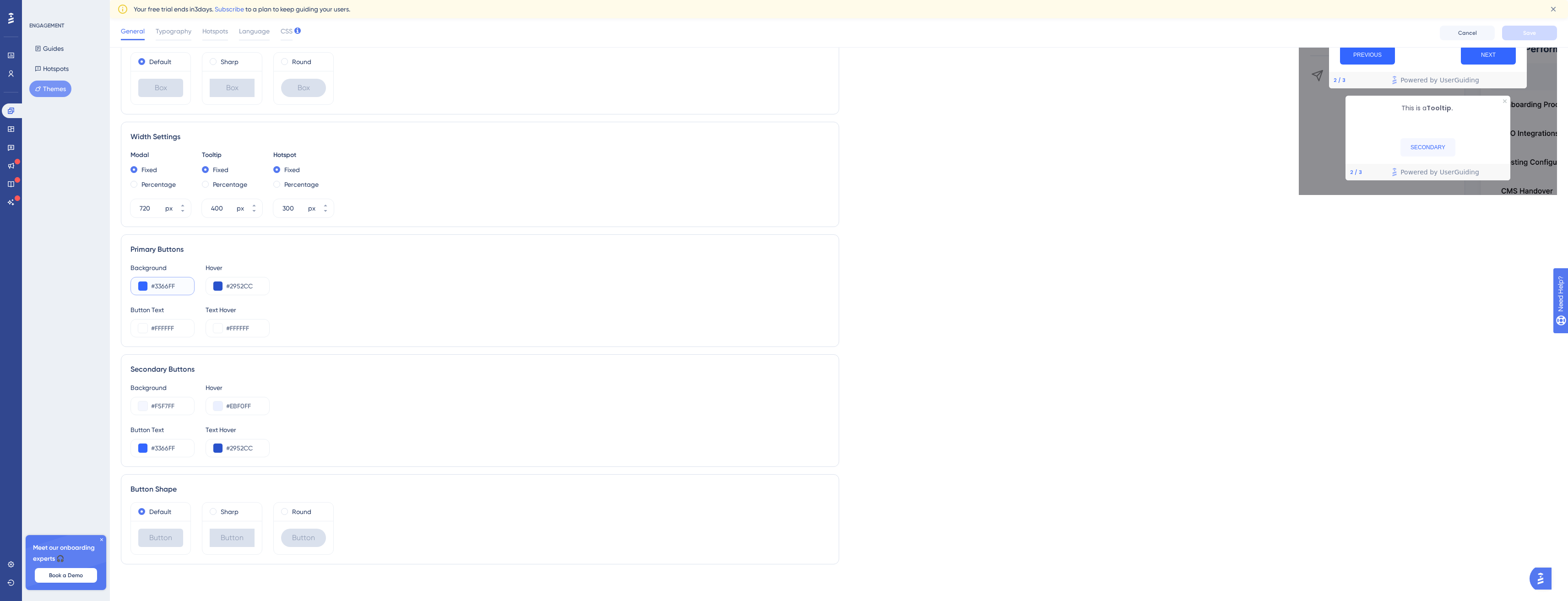
click at [166, 282] on input "#3366FF" at bounding box center [169, 286] width 35 height 11
click at [169, 406] on input "#F5F7FF" at bounding box center [169, 406] width 35 height 11
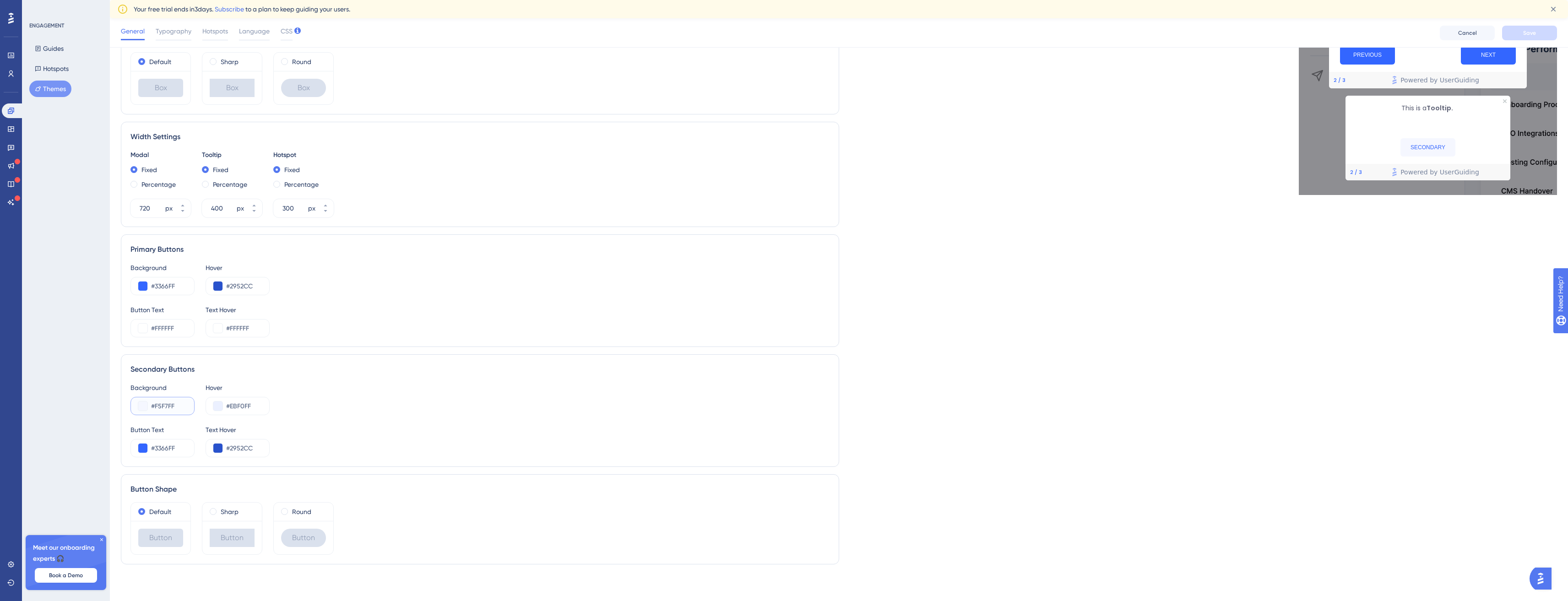
click at [169, 406] on input "#F5F7FF" at bounding box center [169, 406] width 35 height 11
click at [249, 408] on input "#EBF0FF" at bounding box center [244, 406] width 35 height 11
click at [161, 448] on input "#3366FF" at bounding box center [169, 448] width 35 height 11
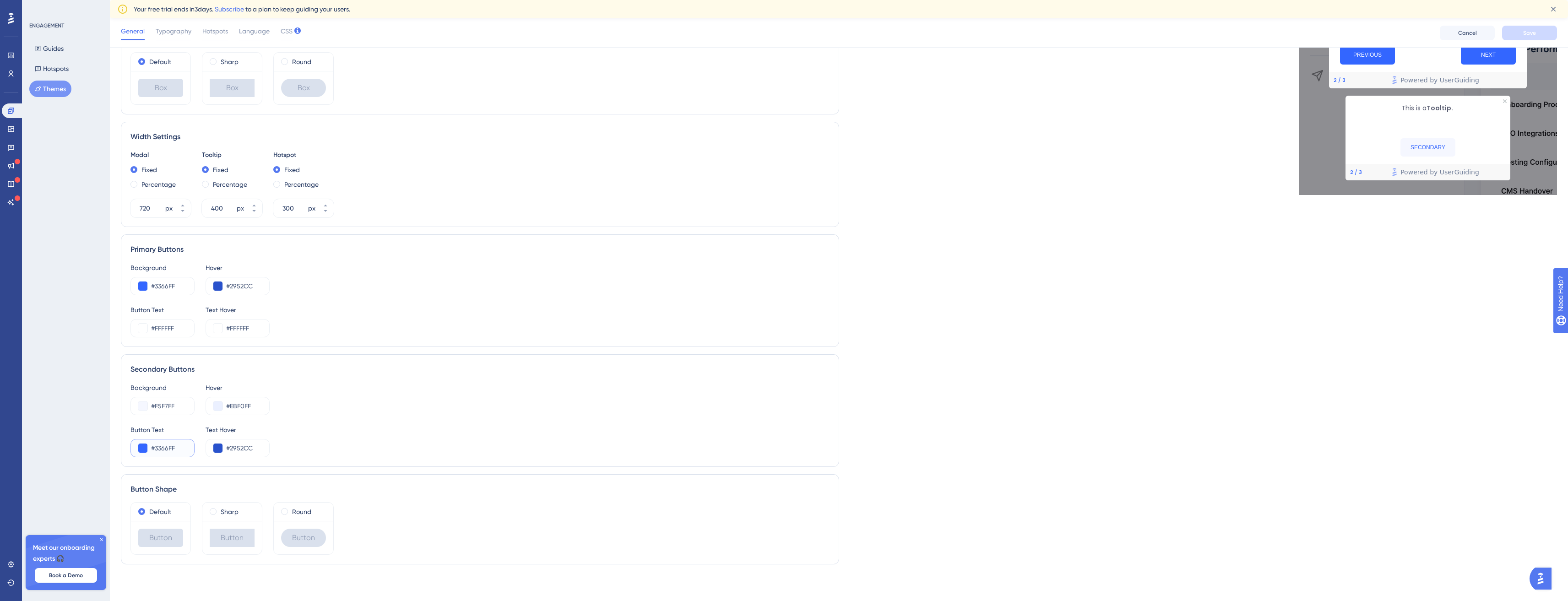
click at [161, 448] on input "#3366FF" at bounding box center [169, 448] width 35 height 11
click at [238, 287] on input "#2952CC" at bounding box center [244, 286] width 35 height 11
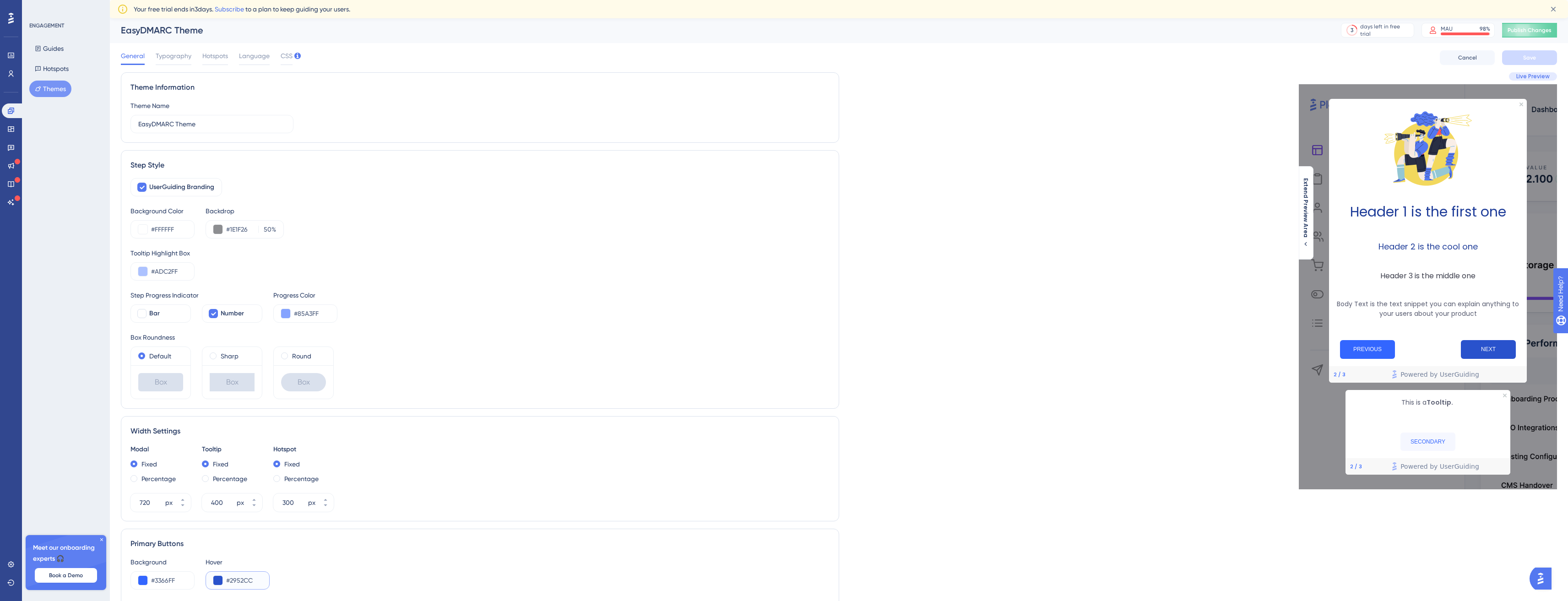
scroll to position [2, 0]
click at [1360, 356] on button "PREVIOUS" at bounding box center [1367, 348] width 55 height 19
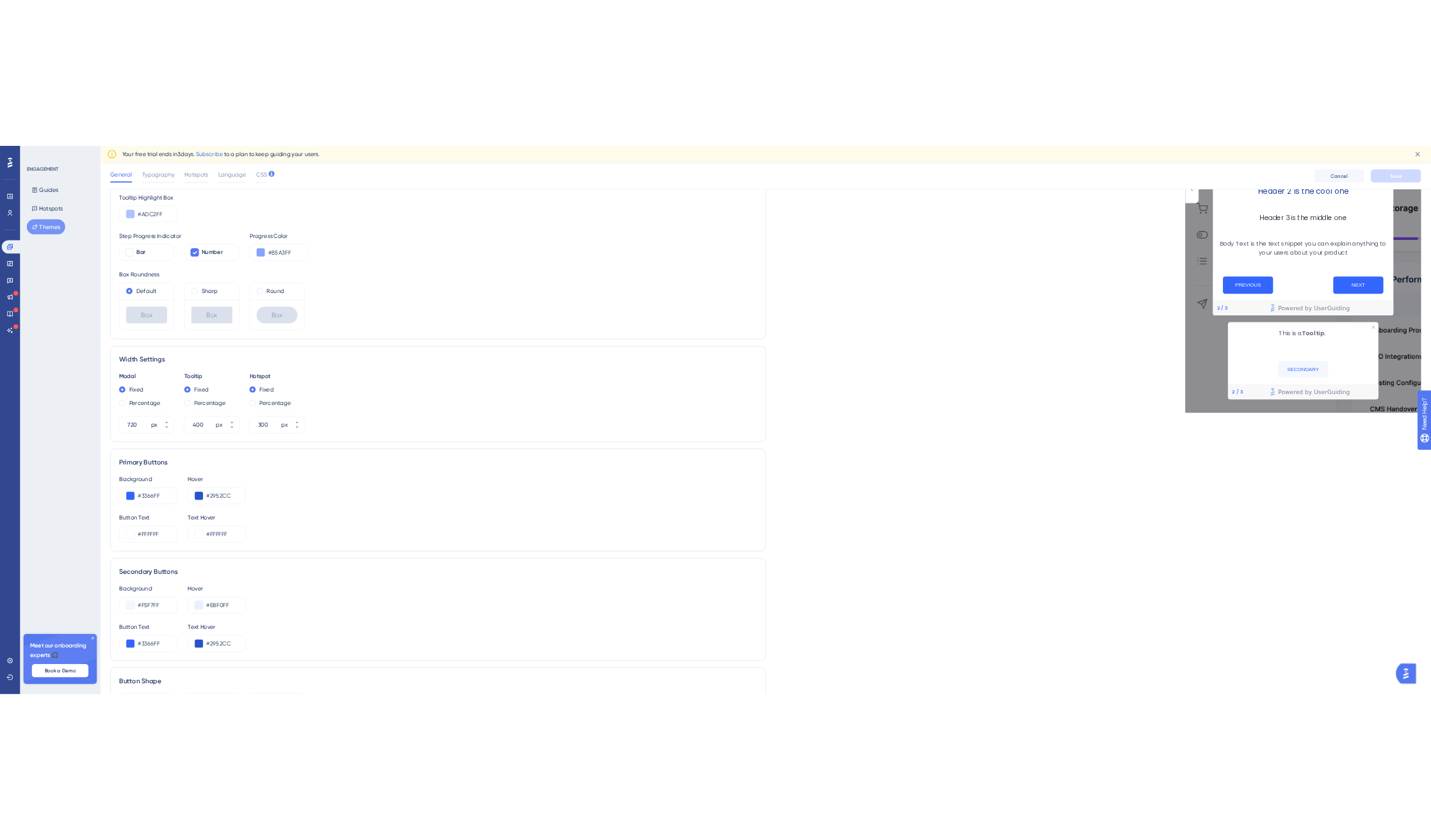
scroll to position [279, 0]
